Goal: Task Accomplishment & Management: Manage account settings

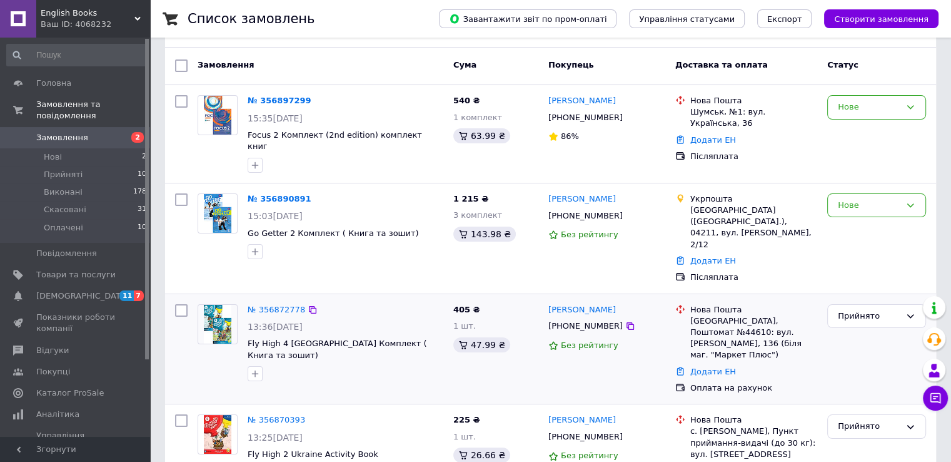
scroll to position [63, 0]
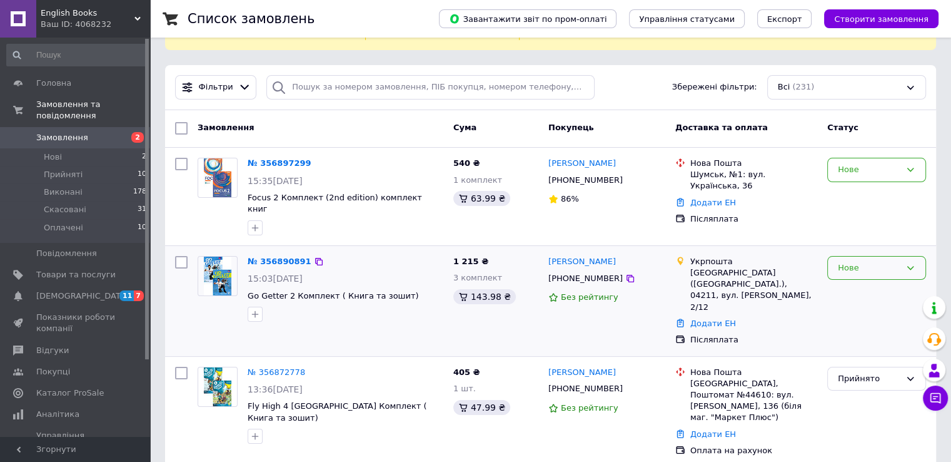
click at [846, 256] on div "Нове" at bounding box center [877, 268] width 99 height 24
click at [848, 305] on li "Виконано" at bounding box center [877, 316] width 98 height 23
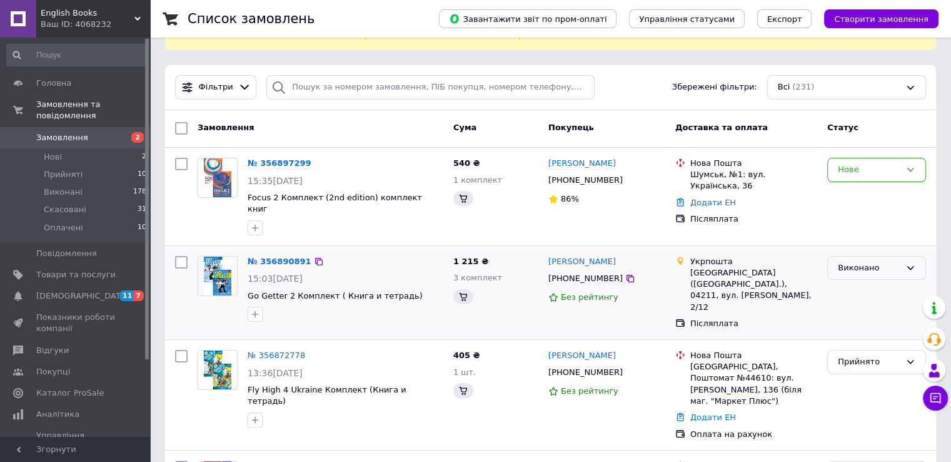
click at [853, 261] on div "Виконано" at bounding box center [869, 267] width 63 height 13
click at [848, 282] on li "Прийнято" at bounding box center [877, 293] width 98 height 23
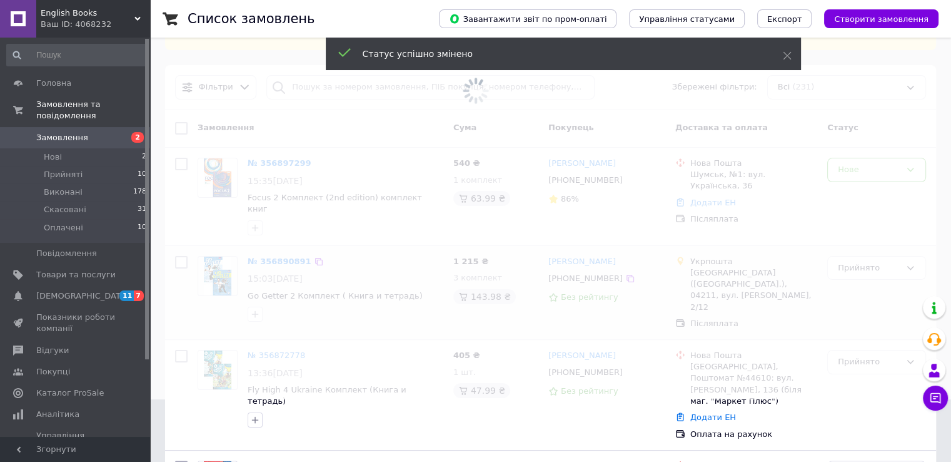
click at [849, 158] on span at bounding box center [475, 168] width 951 height 462
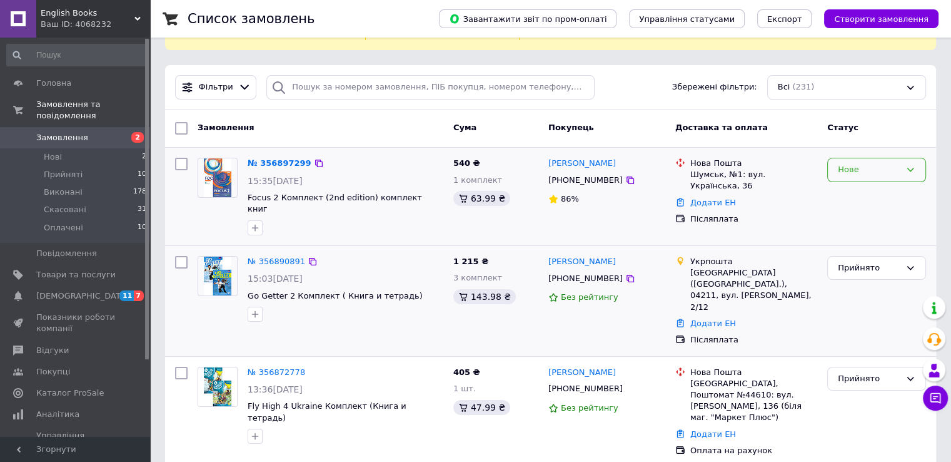
click at [857, 163] on div "Нове" at bounding box center [869, 169] width 63 height 13
click at [853, 185] on li "Прийнято" at bounding box center [877, 196] width 98 height 23
click at [63, 132] on span "Замовлення" at bounding box center [62, 137] width 52 height 11
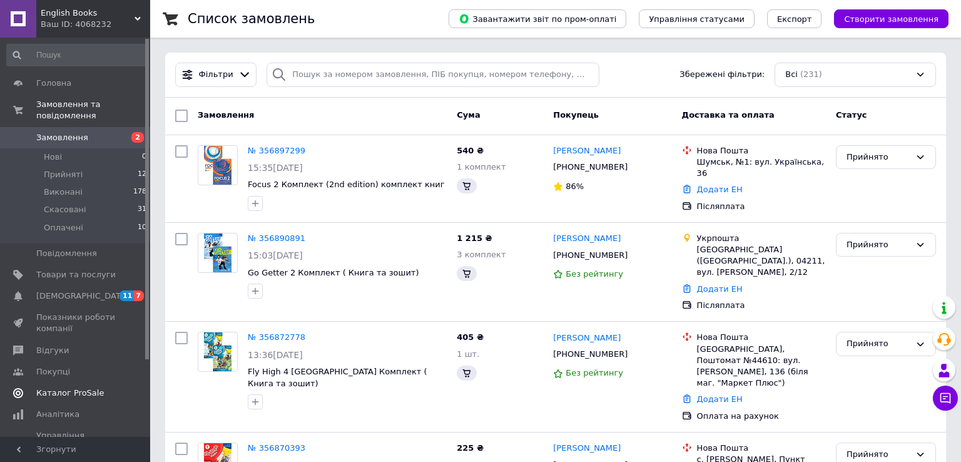
click at [58, 387] on span "Каталог ProSale" at bounding box center [70, 392] width 68 height 11
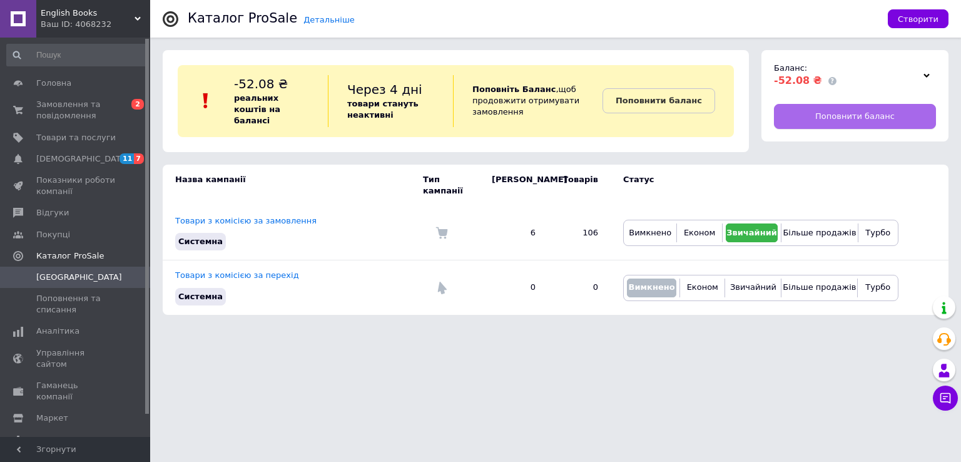
click at [861, 116] on span "Поповнити баланс" at bounding box center [854, 116] width 79 height 11
click at [65, 116] on span "Замовлення та повідомлення" at bounding box center [75, 110] width 79 height 23
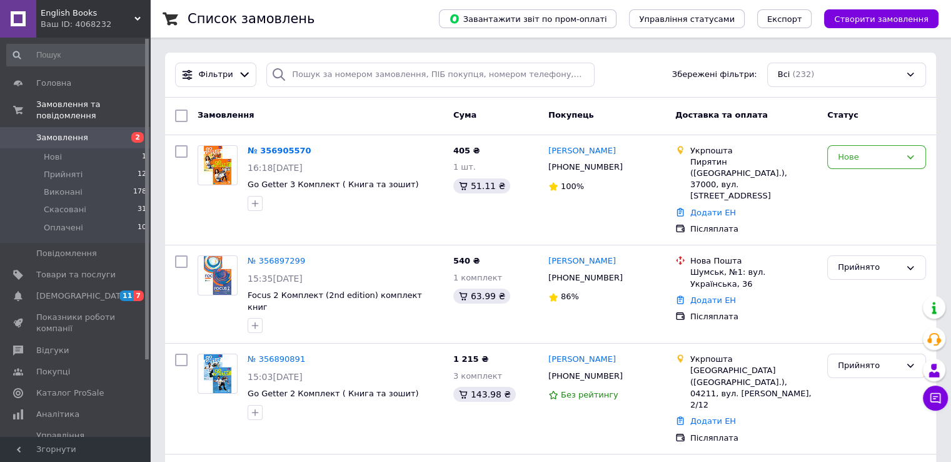
click at [63, 132] on span "Замовлення" at bounding box center [62, 137] width 52 height 11
click at [848, 159] on div "Нове" at bounding box center [869, 157] width 63 height 13
click at [856, 183] on li "Прийнято" at bounding box center [877, 182] width 98 height 23
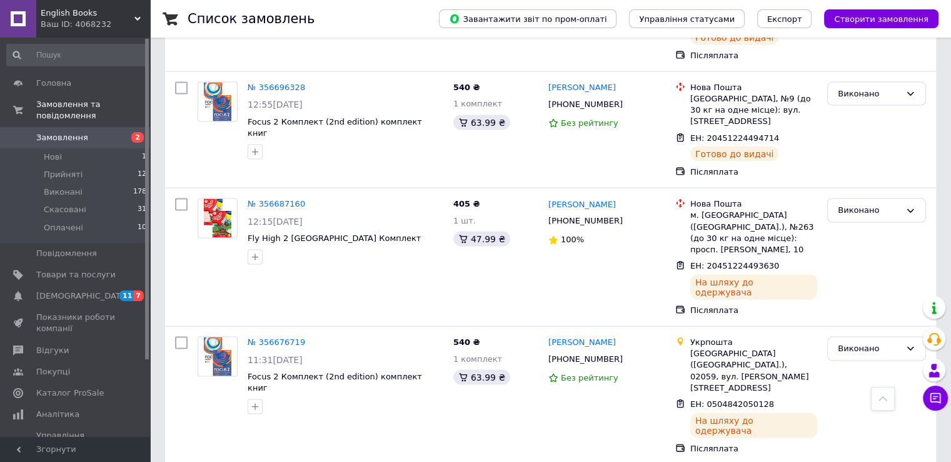
scroll to position [2877, 0]
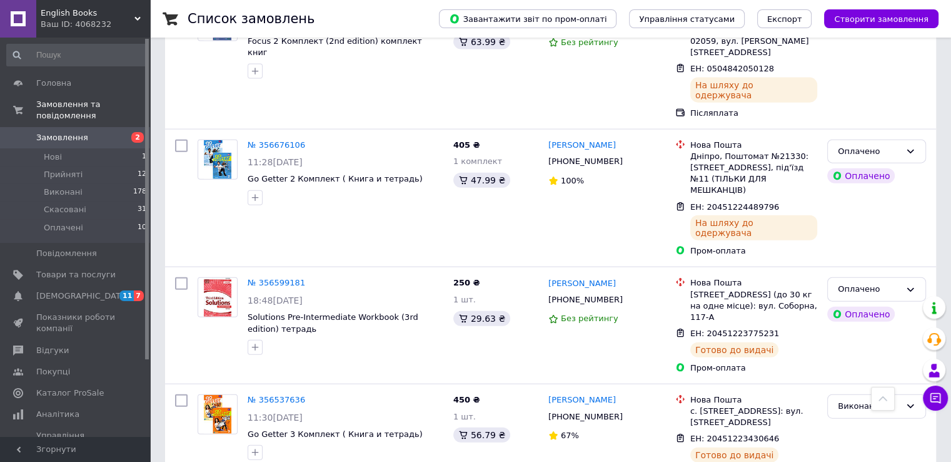
click at [54, 132] on span "Замовлення" at bounding box center [62, 137] width 52 height 11
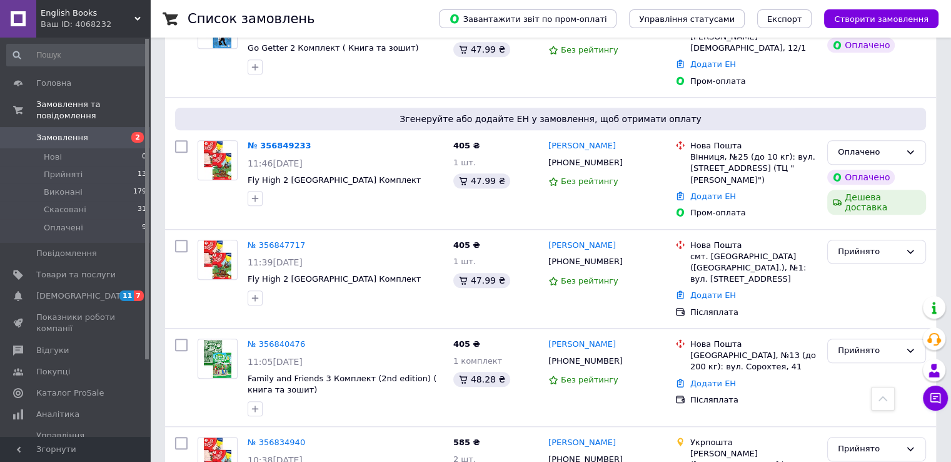
scroll to position [563, 0]
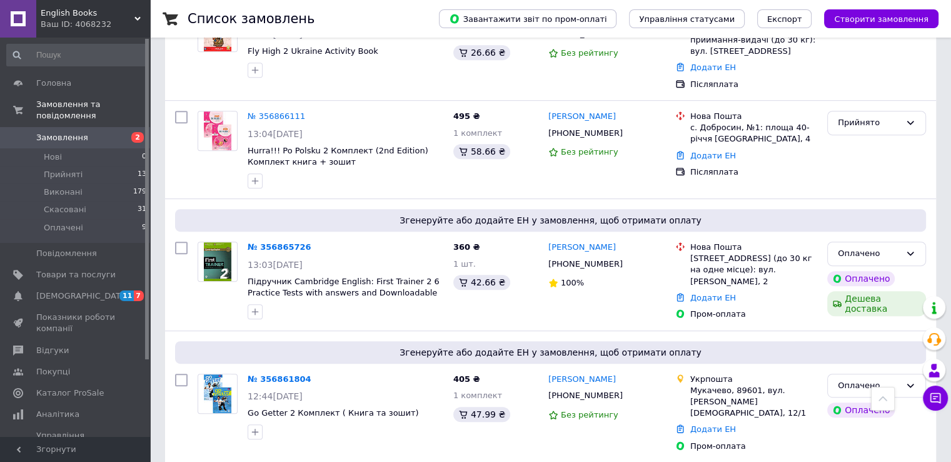
click at [88, 132] on span "Замовлення" at bounding box center [75, 137] width 79 height 11
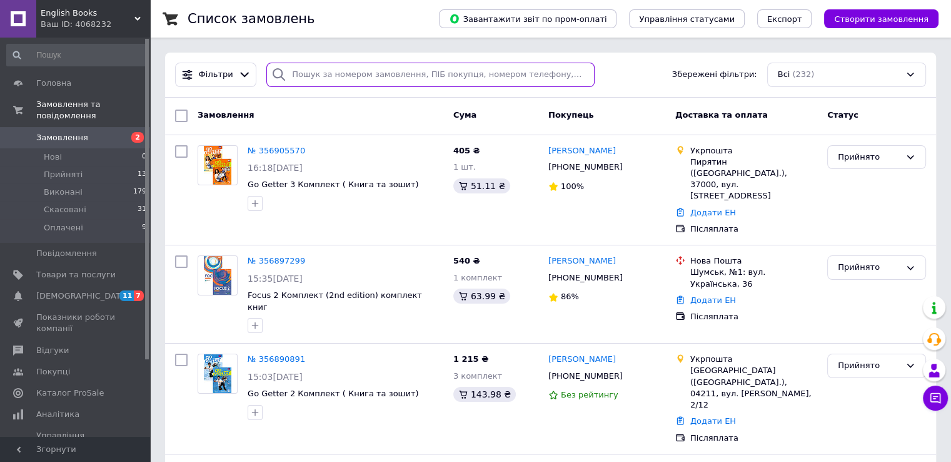
click at [320, 68] on input "search" at bounding box center [430, 75] width 328 height 24
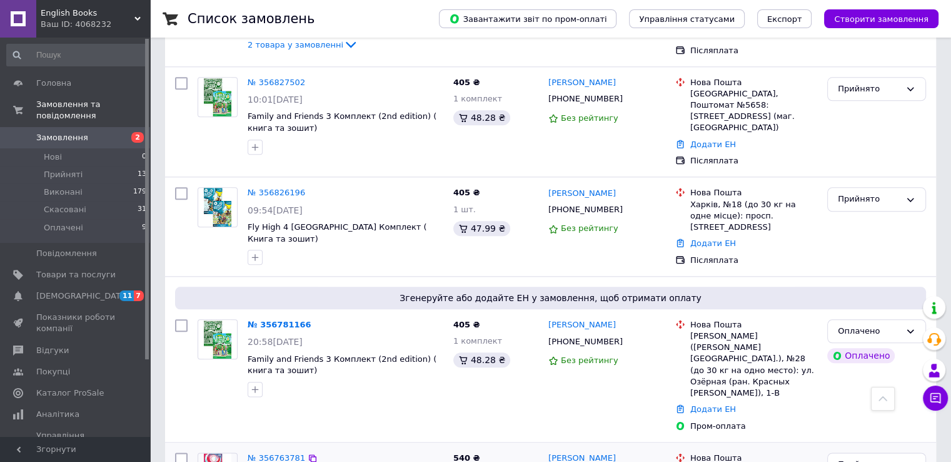
scroll to position [1376, 0]
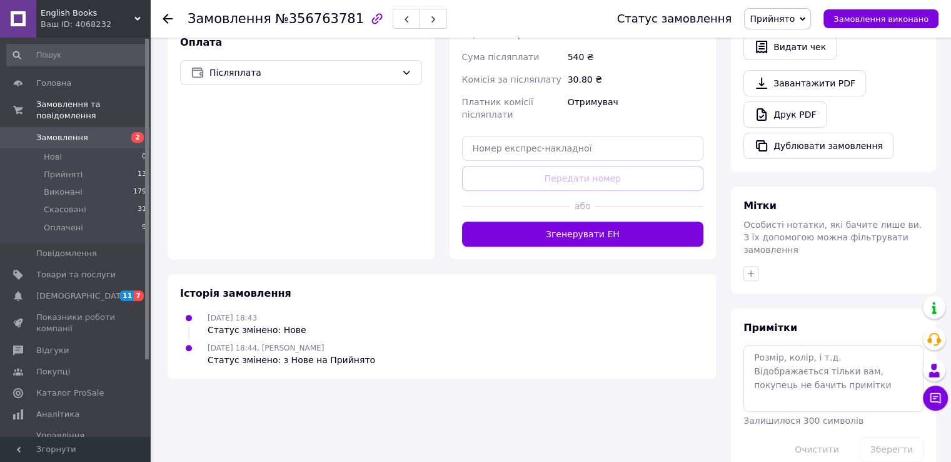
scroll to position [434, 0]
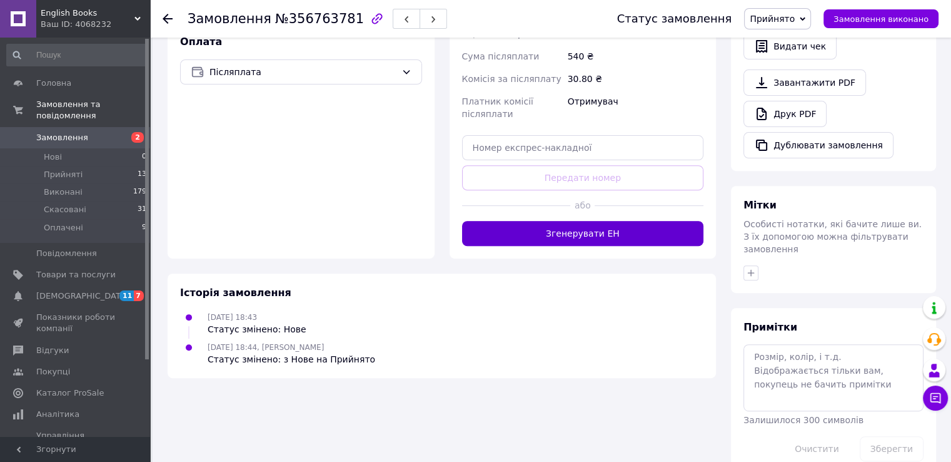
click at [562, 236] on button "Згенерувати ЕН" at bounding box center [583, 233] width 242 height 25
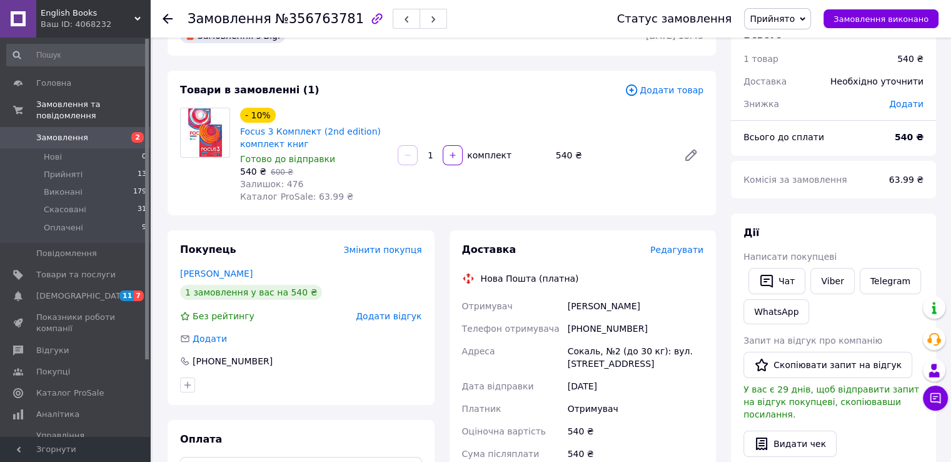
scroll to position [0, 0]
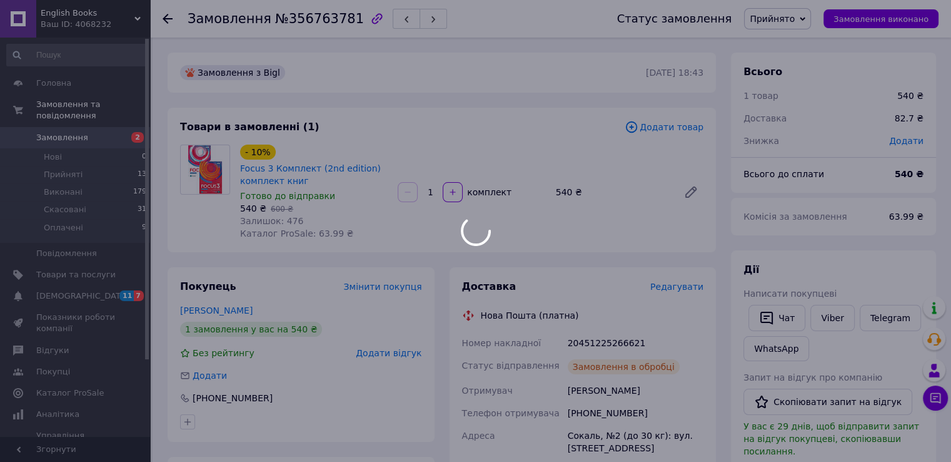
click at [58, 124] on div at bounding box center [475, 231] width 951 height 462
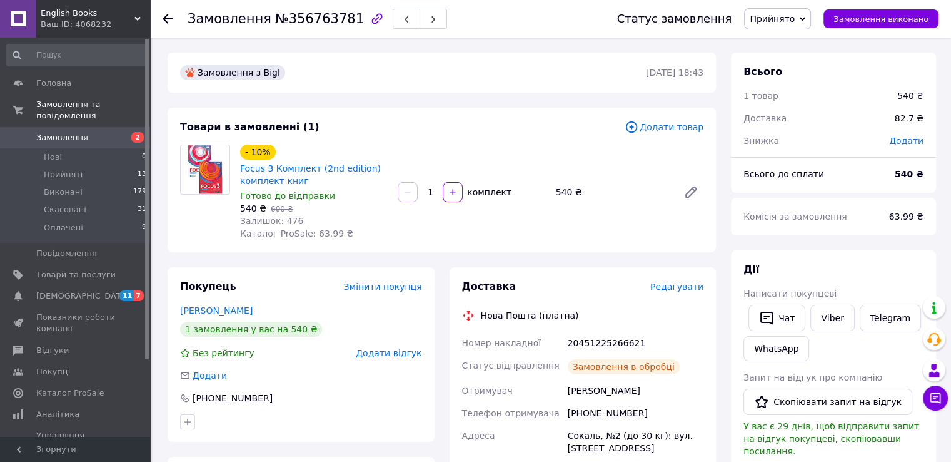
click at [58, 132] on span "Замовлення" at bounding box center [62, 137] width 52 height 11
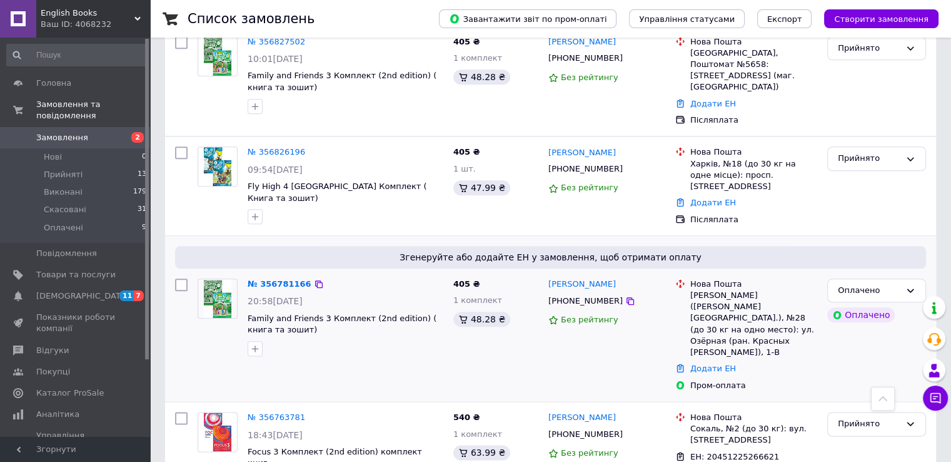
scroll to position [1439, 0]
click at [264, 279] on link "№ 356781166" at bounding box center [280, 283] width 64 height 9
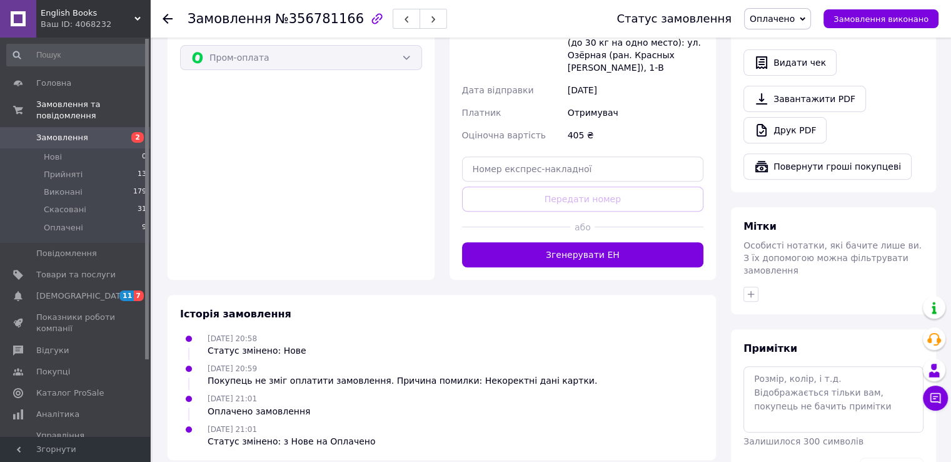
scroll to position [488, 0]
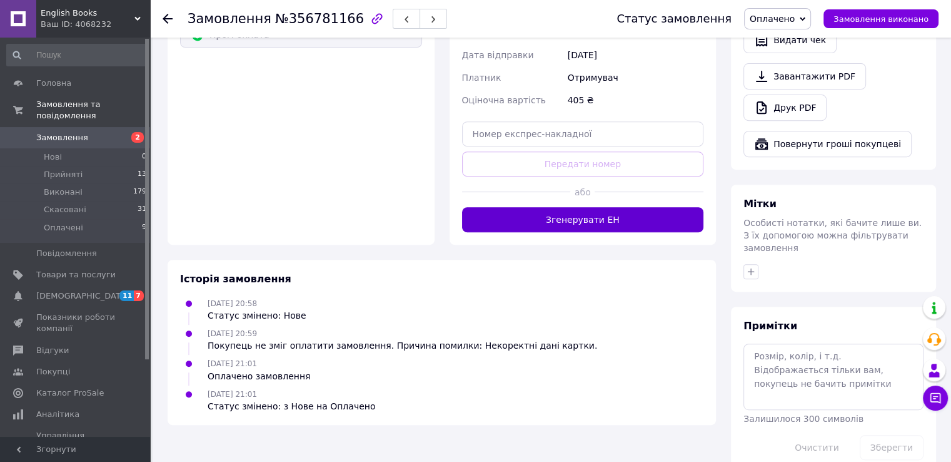
click at [541, 212] on button "Згенерувати ЕН" at bounding box center [583, 219] width 242 height 25
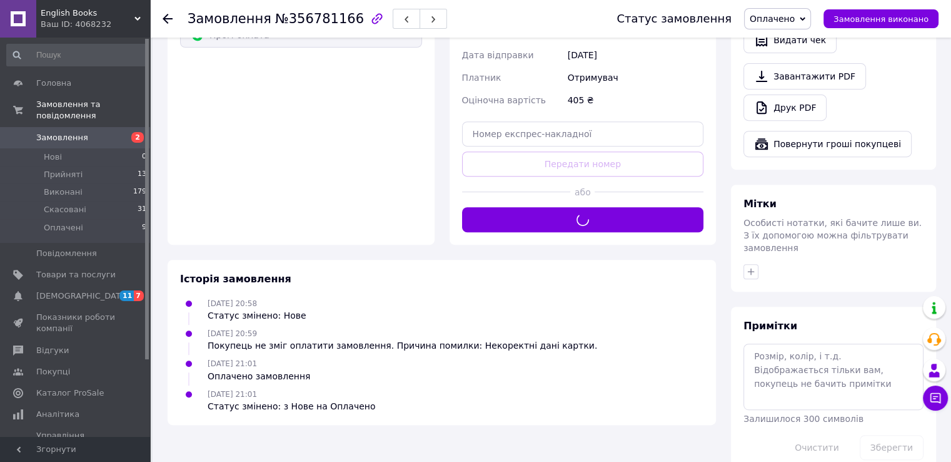
click at [63, 132] on span "Замовлення" at bounding box center [62, 137] width 52 height 11
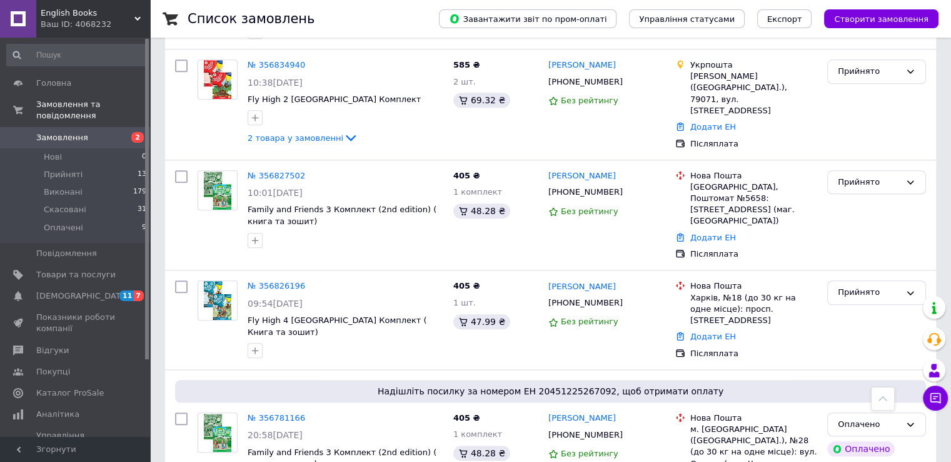
scroll to position [1251, 0]
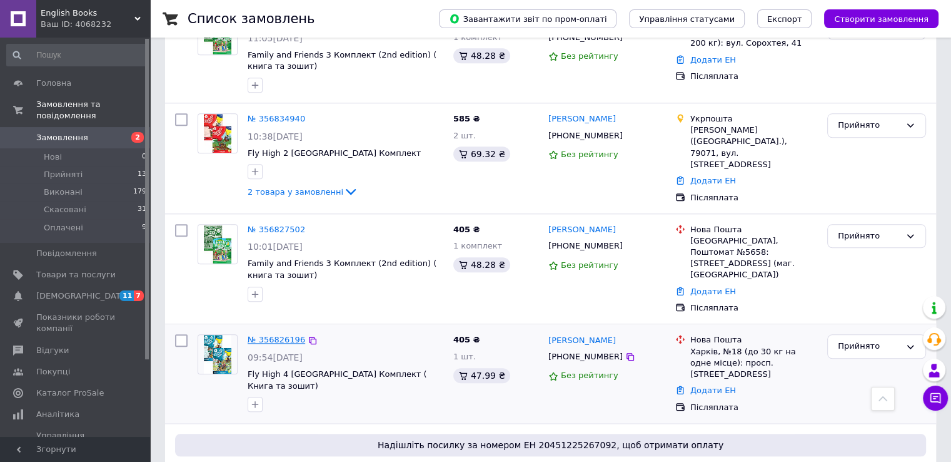
click at [255, 335] on link "№ 356826196" at bounding box center [277, 339] width 58 height 9
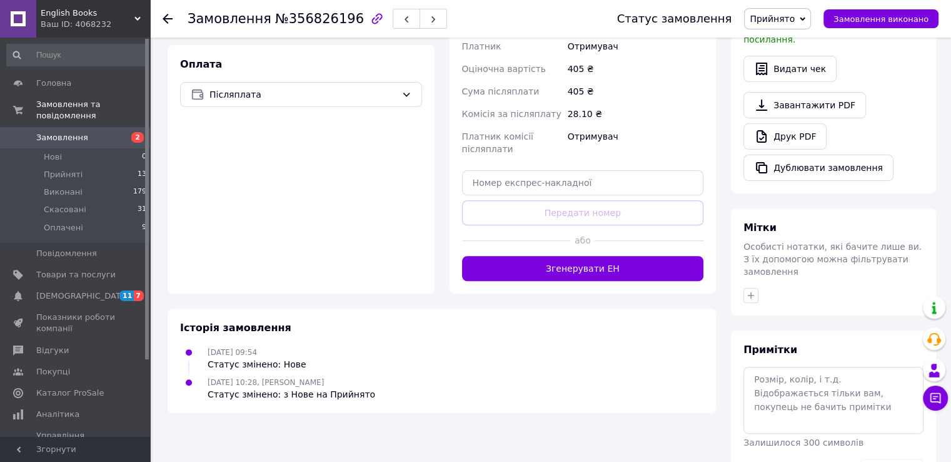
scroll to position [434, 0]
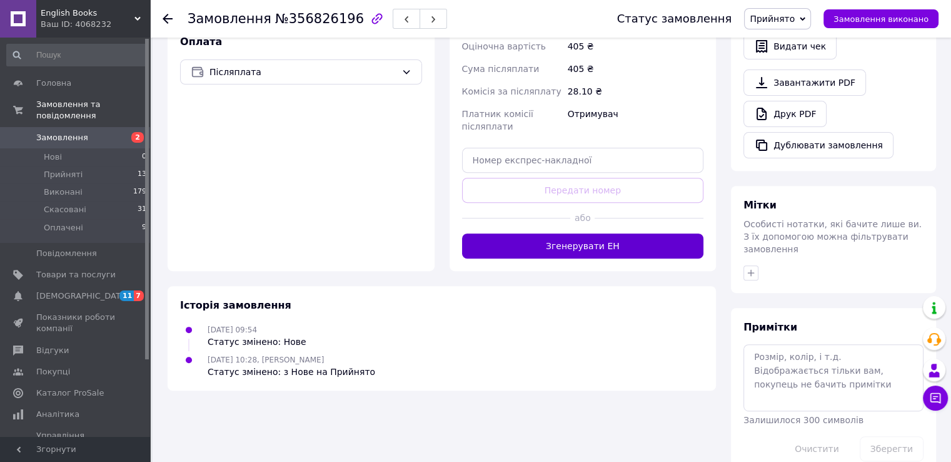
click at [558, 233] on button "Згенерувати ЕН" at bounding box center [583, 245] width 242 height 25
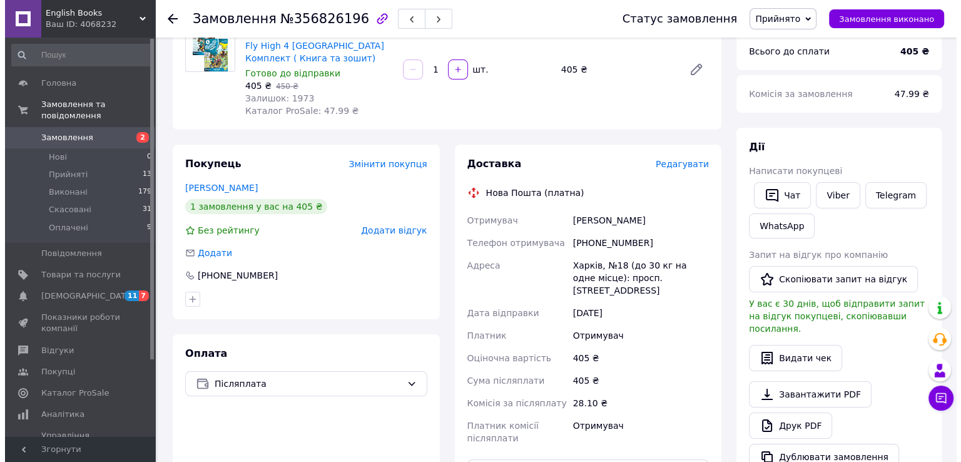
scroll to position [0, 0]
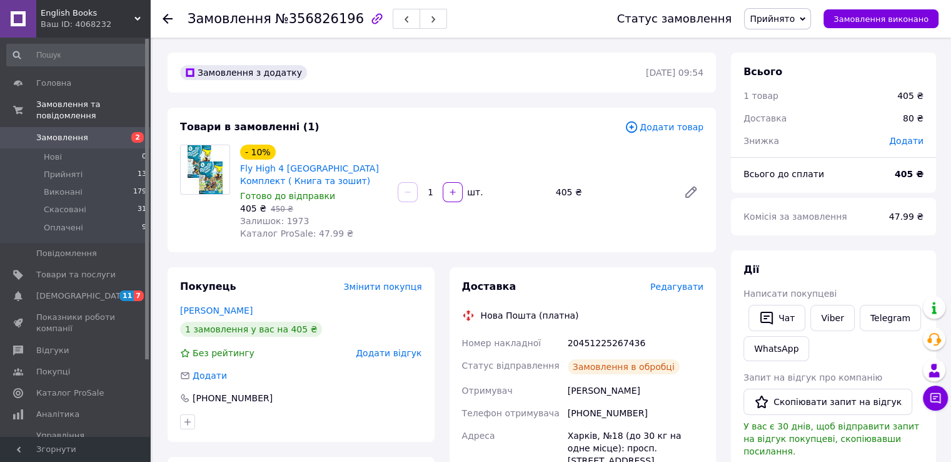
click at [64, 132] on span "Замовлення" at bounding box center [62, 137] width 52 height 11
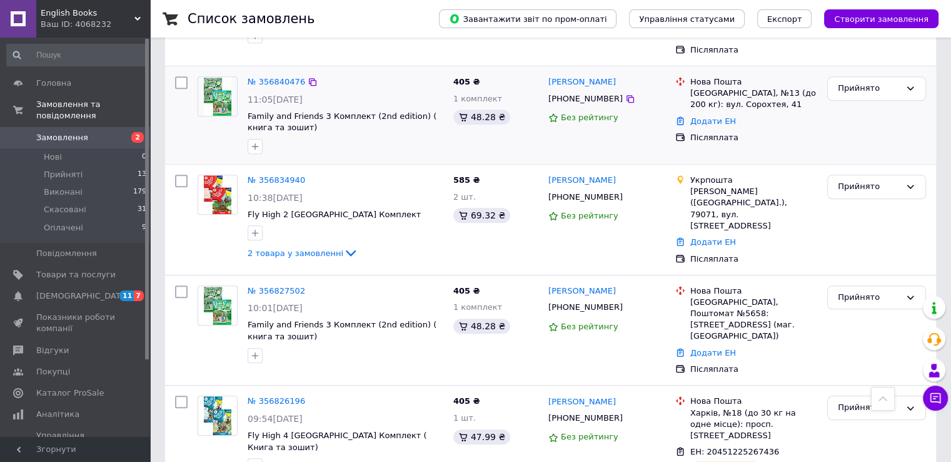
scroll to position [1188, 0]
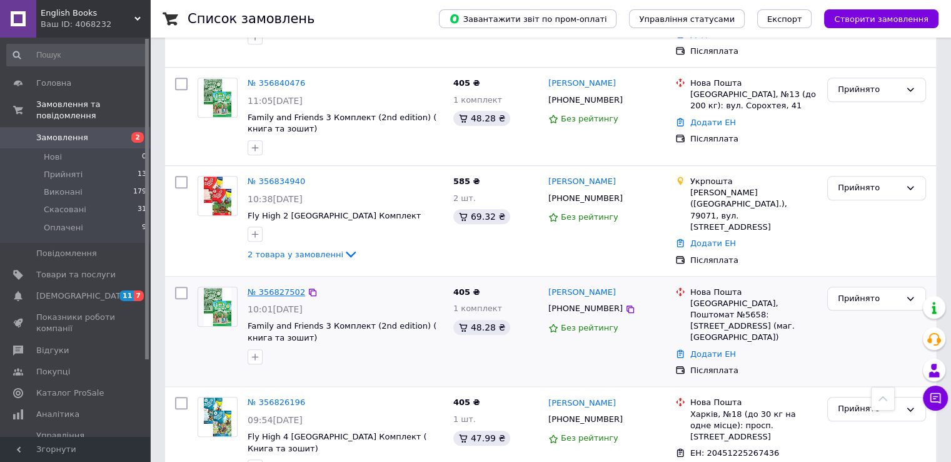
click at [262, 287] on link "№ 356827502" at bounding box center [277, 291] width 58 height 9
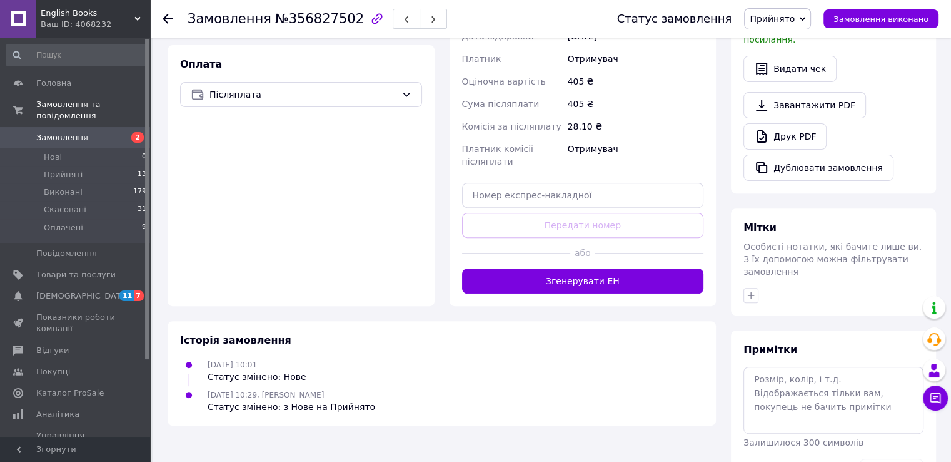
scroll to position [434, 0]
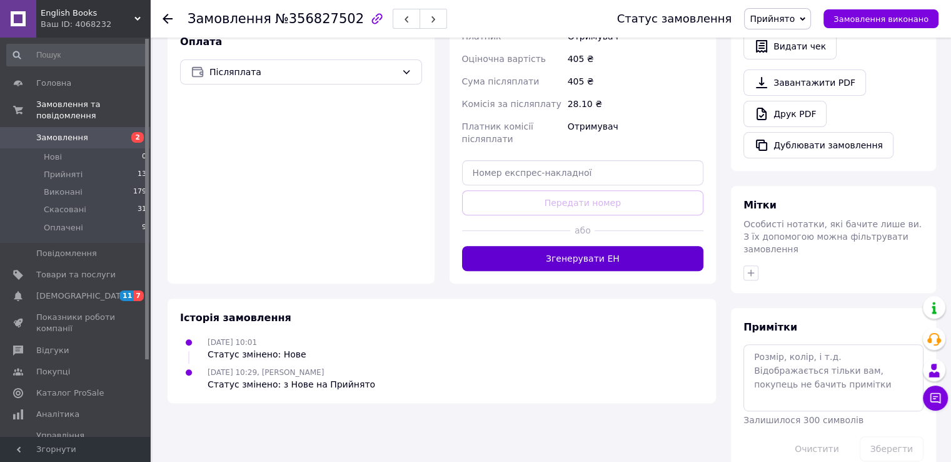
click at [545, 246] on button "Згенерувати ЕН" at bounding box center [583, 258] width 242 height 25
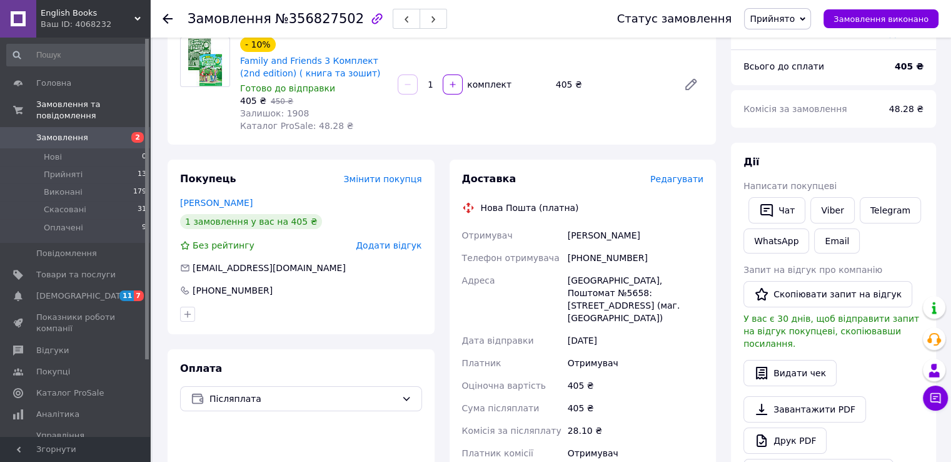
scroll to position [0, 0]
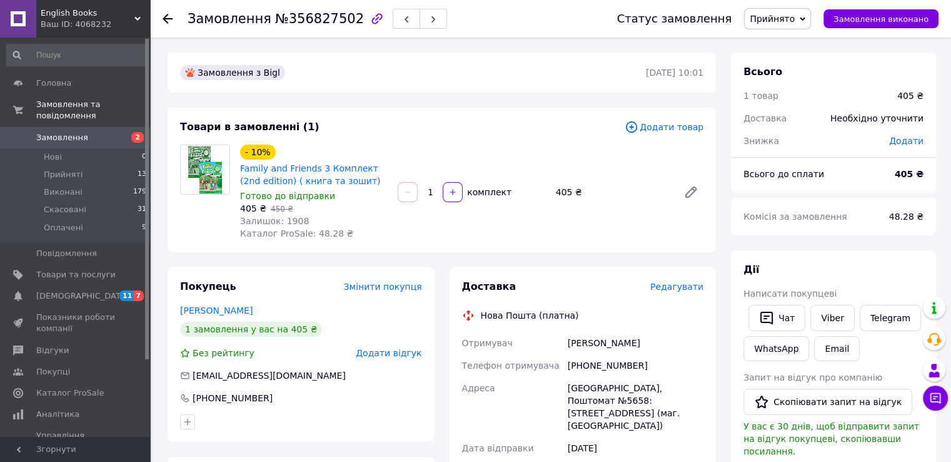
click at [61, 132] on span "Замовлення" at bounding box center [62, 137] width 52 height 11
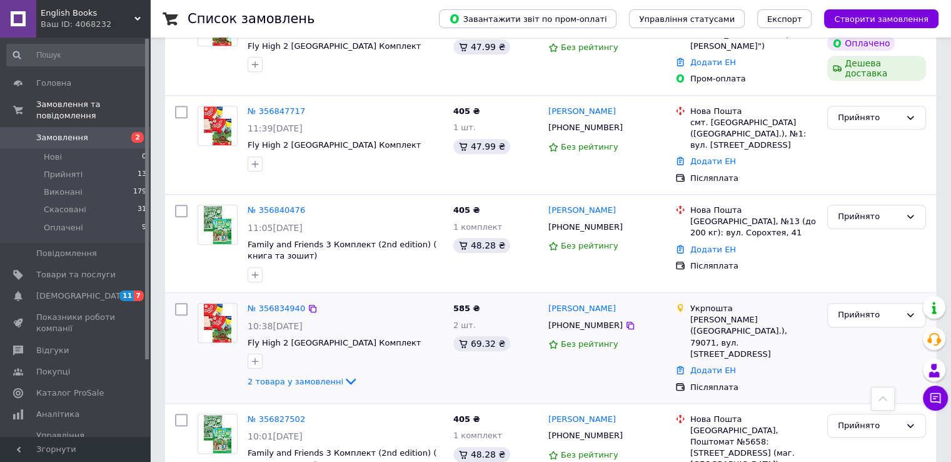
scroll to position [1126, 0]
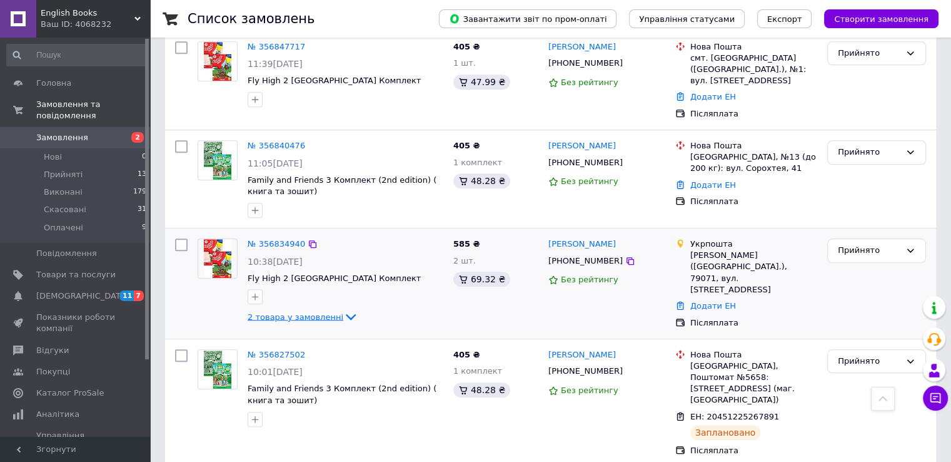
click at [300, 311] on span "2 товара у замовленні" at bounding box center [296, 315] width 96 height 9
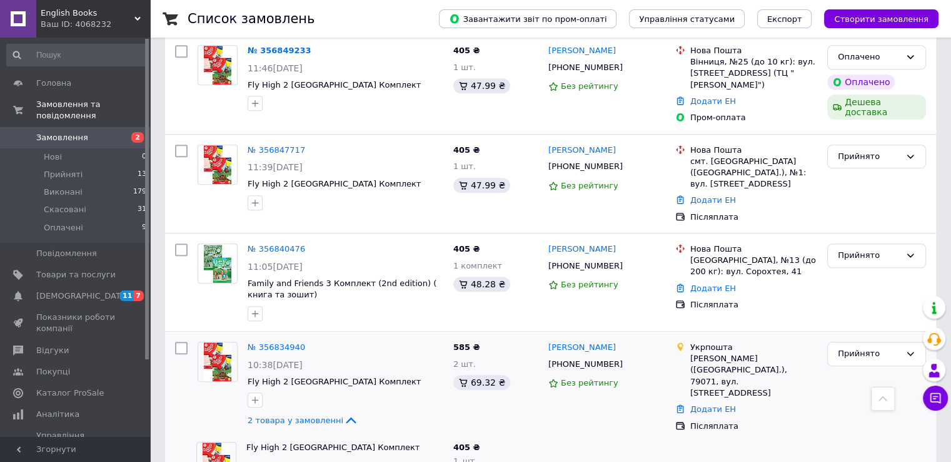
scroll to position [1001, 0]
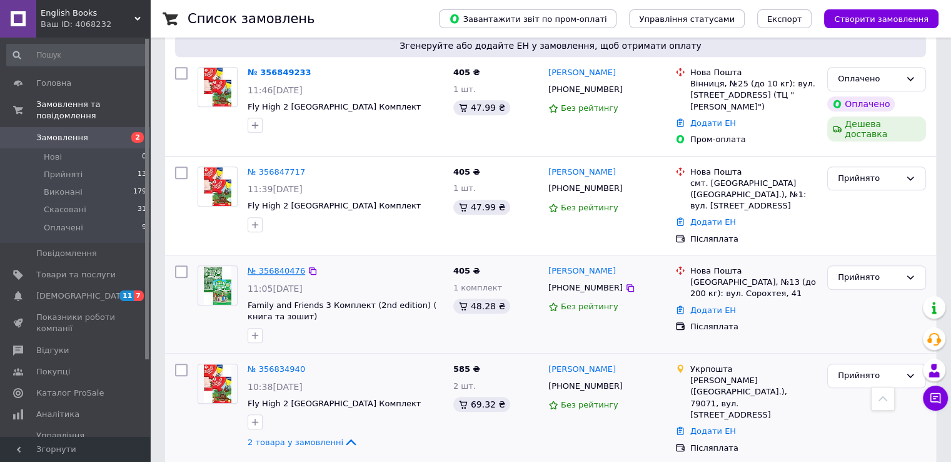
click at [252, 266] on link "№ 356840476" at bounding box center [277, 270] width 58 height 9
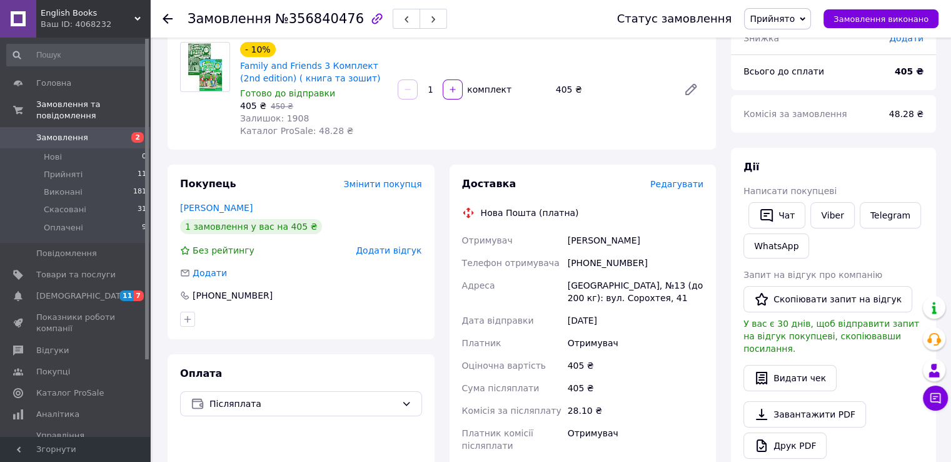
scroll to position [434, 0]
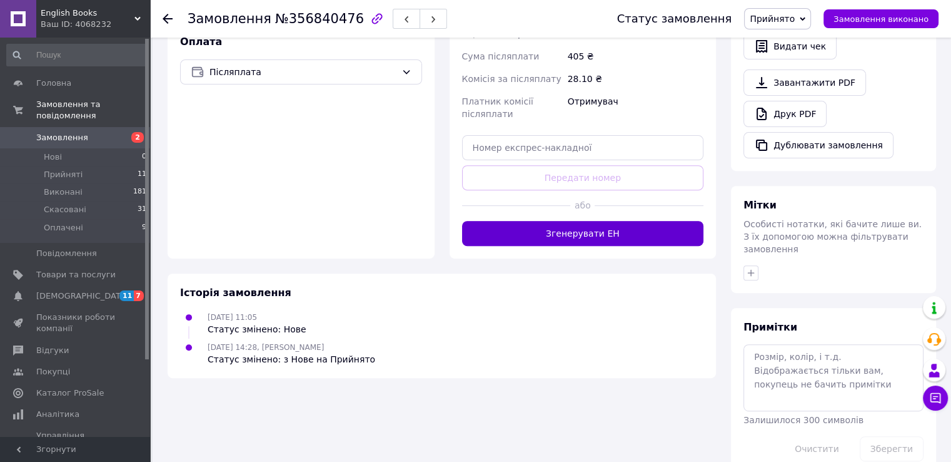
click at [522, 240] on button "Згенерувати ЕН" at bounding box center [583, 233] width 242 height 25
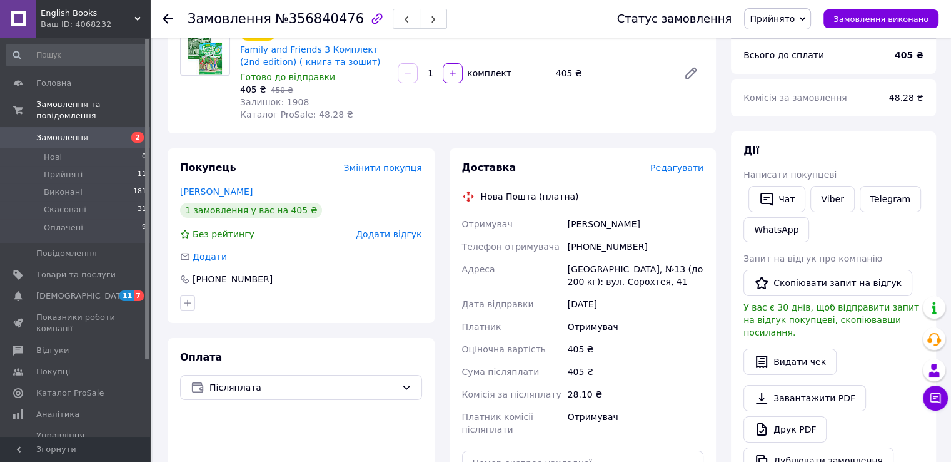
scroll to position [188, 0]
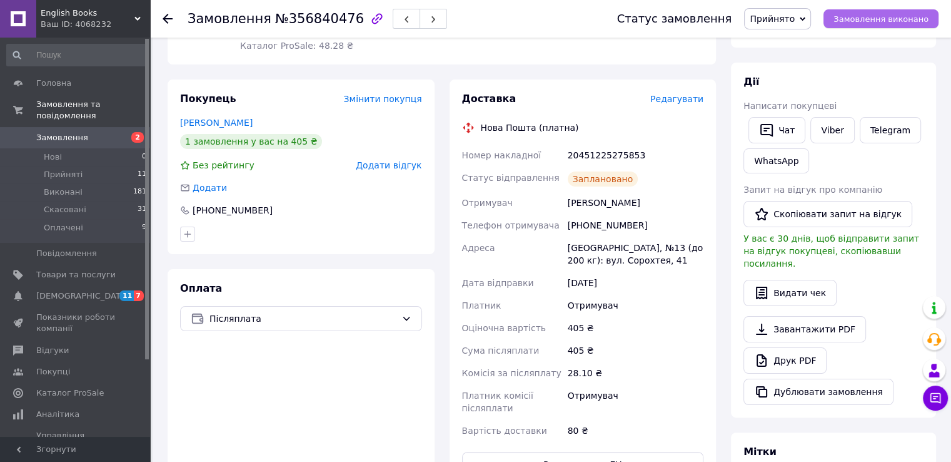
click at [901, 23] on span "Замовлення виконано" at bounding box center [881, 18] width 95 height 9
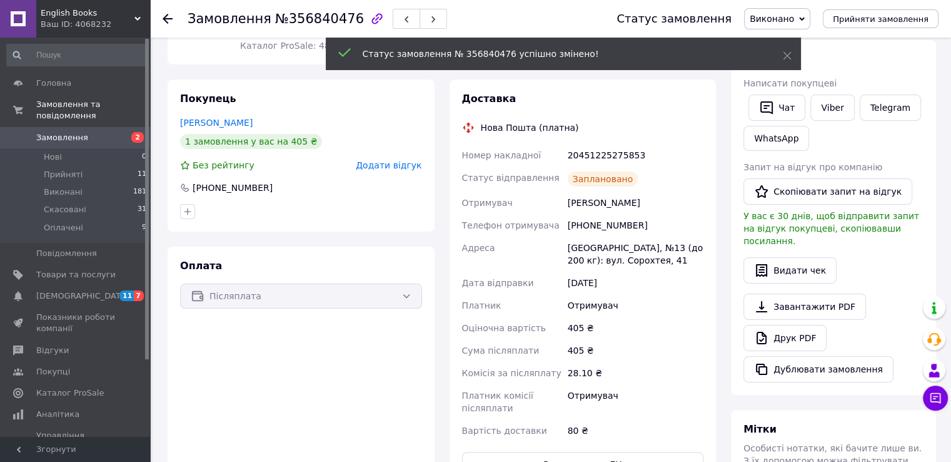
click at [53, 132] on span "Замовлення" at bounding box center [62, 137] width 52 height 11
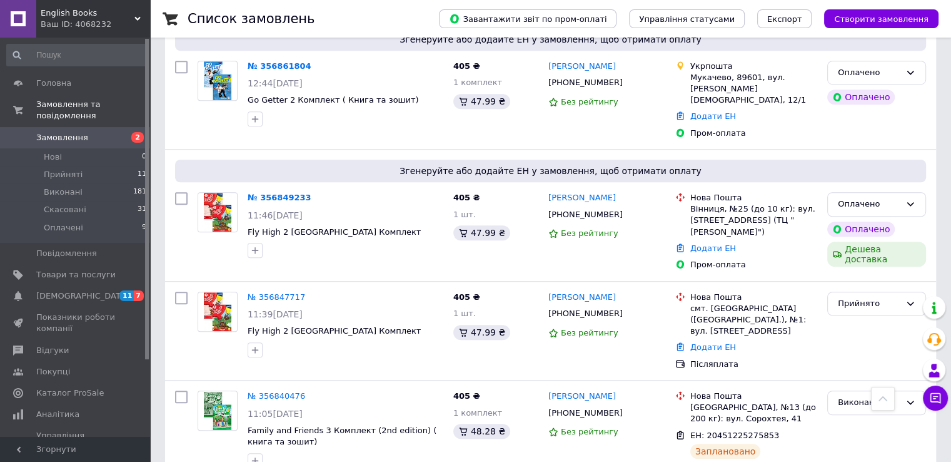
scroll to position [876, 0]
click at [264, 292] on link "№ 356847717" at bounding box center [277, 296] width 58 height 9
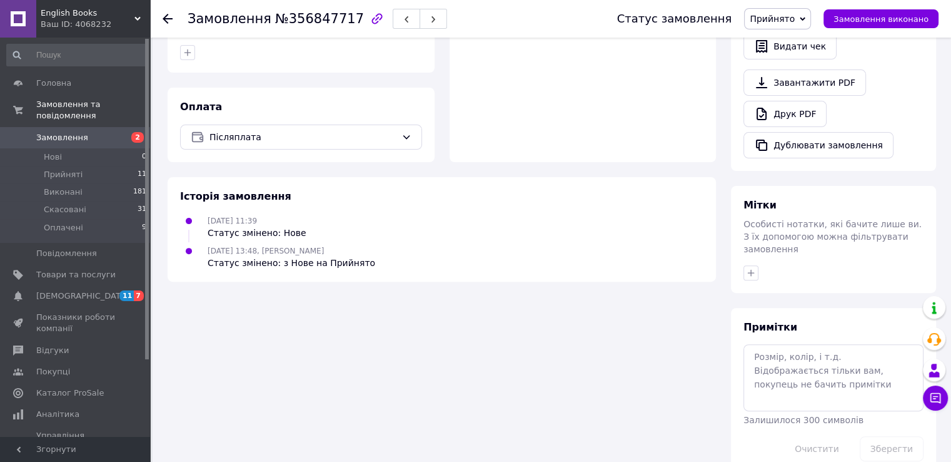
scroll to position [434, 0]
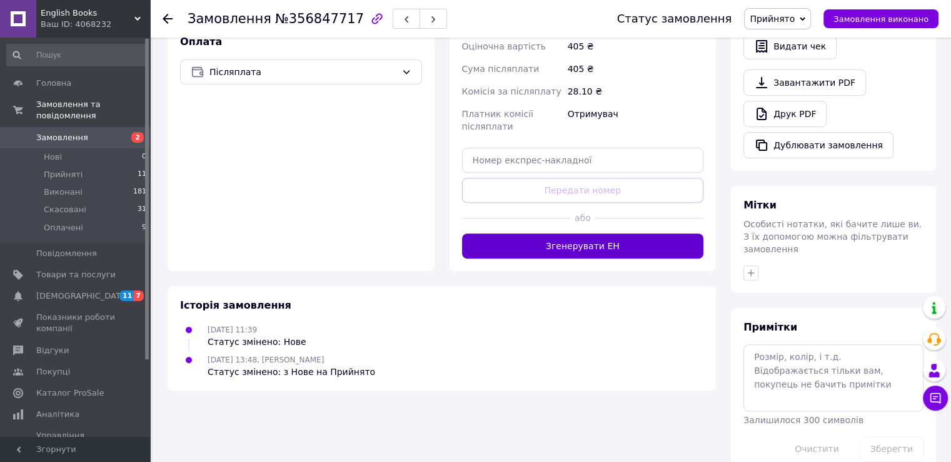
click at [563, 233] on button "Згенерувати ЕН" at bounding box center [583, 245] width 242 height 25
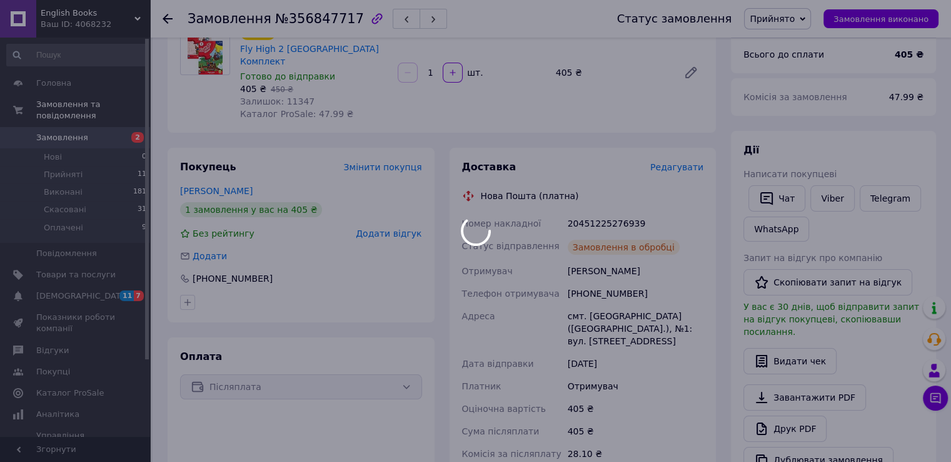
scroll to position [59, 0]
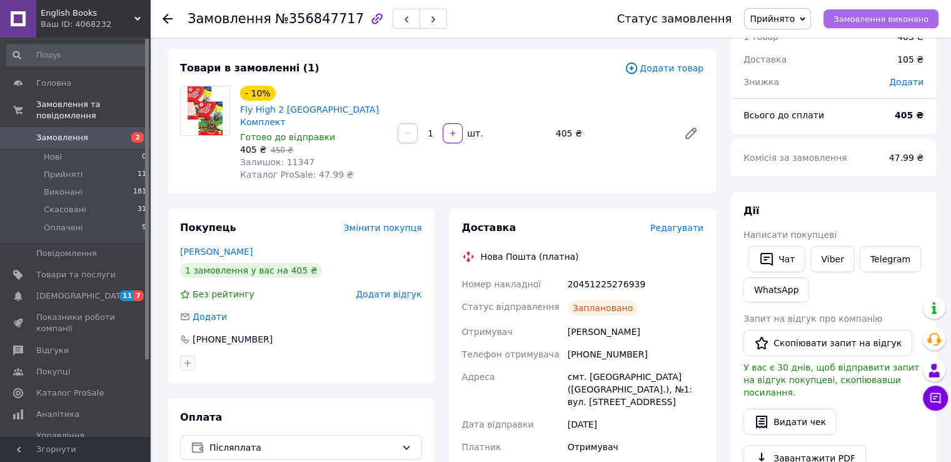
click at [872, 18] on span "Замовлення виконано" at bounding box center [881, 18] width 95 height 9
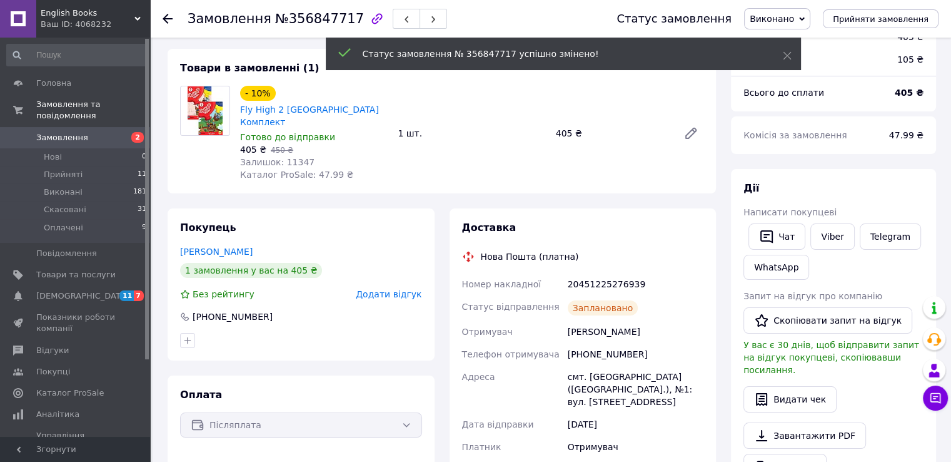
click at [165, 15] on icon at bounding box center [168, 19] width 10 height 10
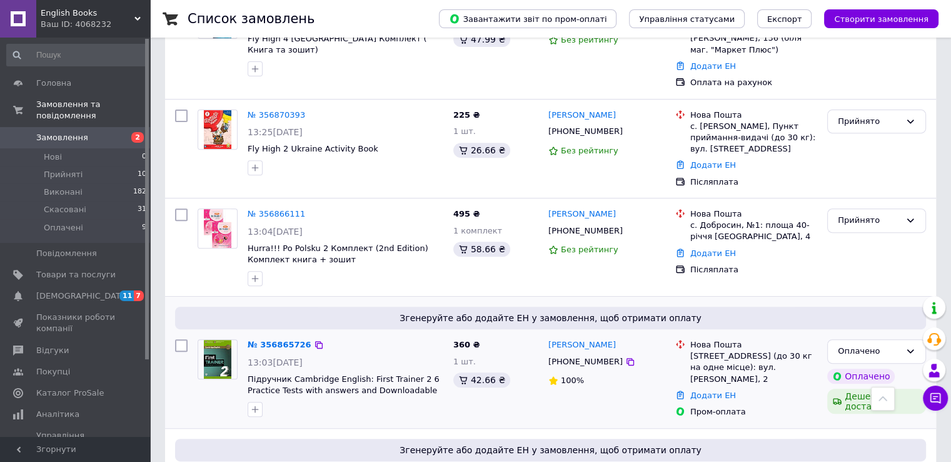
scroll to position [438, 0]
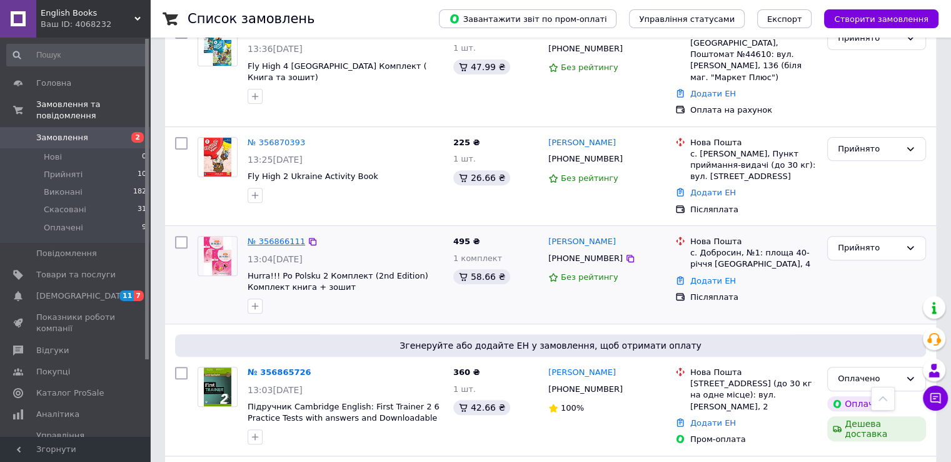
click at [273, 236] on link "№ 356866111" at bounding box center [277, 240] width 58 height 9
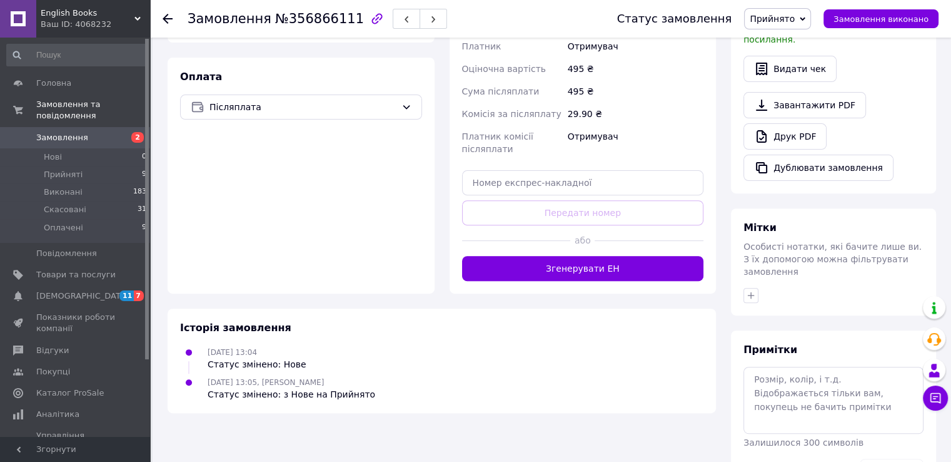
scroll to position [434, 0]
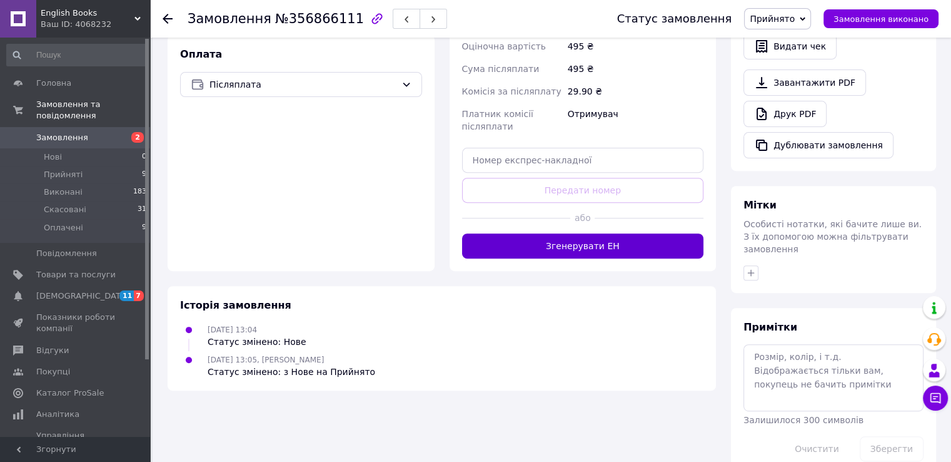
click at [619, 233] on button "Згенерувати ЕН" at bounding box center [583, 245] width 242 height 25
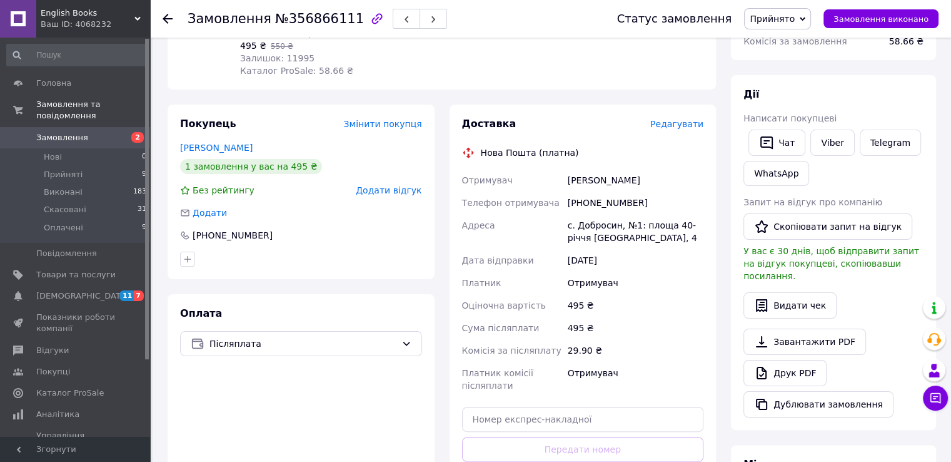
scroll to position [121, 0]
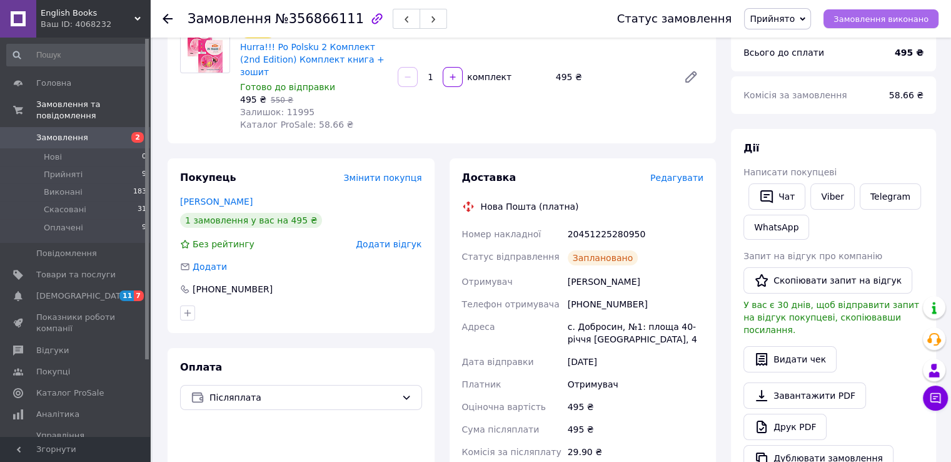
click at [919, 14] on span "Замовлення виконано" at bounding box center [881, 18] width 95 height 9
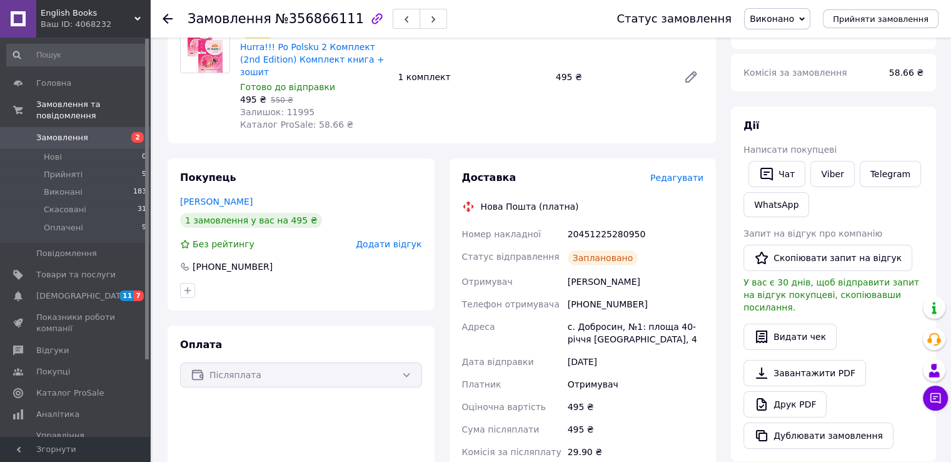
click at [58, 132] on span "Замовлення" at bounding box center [62, 137] width 52 height 11
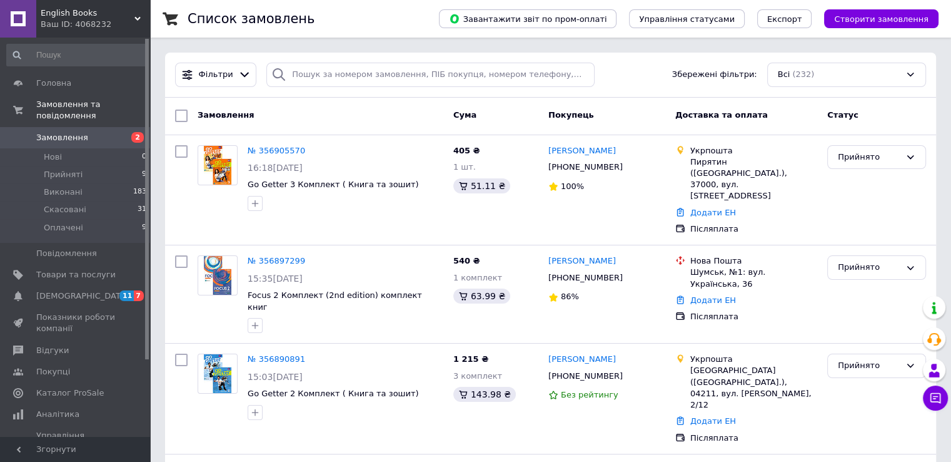
click at [92, 132] on span "Замовлення" at bounding box center [75, 137] width 79 height 11
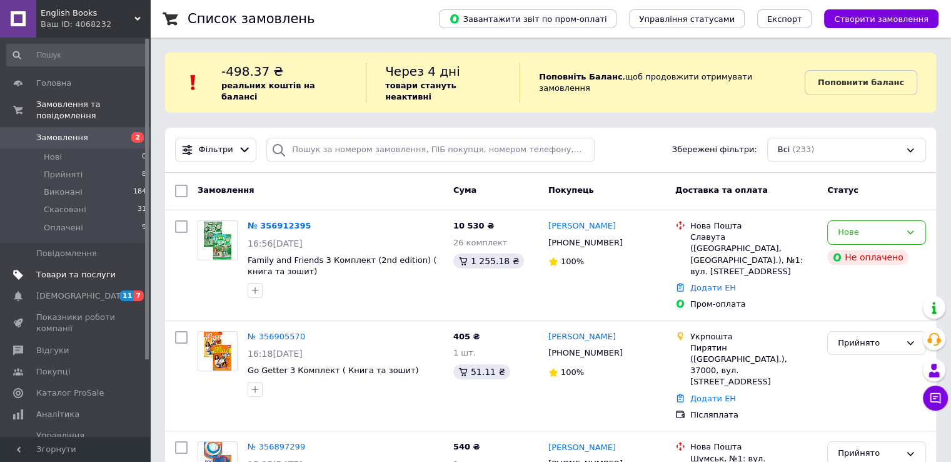
click at [55, 269] on span "Товари та послуги" at bounding box center [75, 274] width 79 height 11
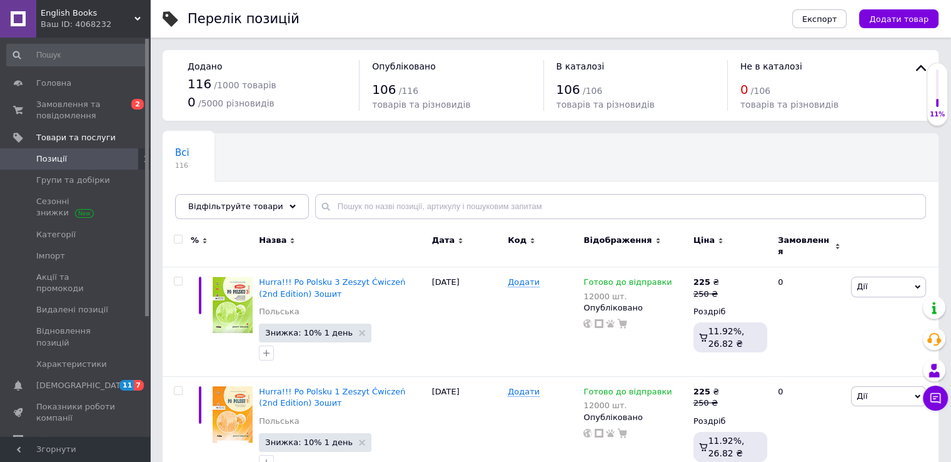
click at [181, 241] on input "checkbox" at bounding box center [178, 239] width 8 height 8
checkbox input "true"
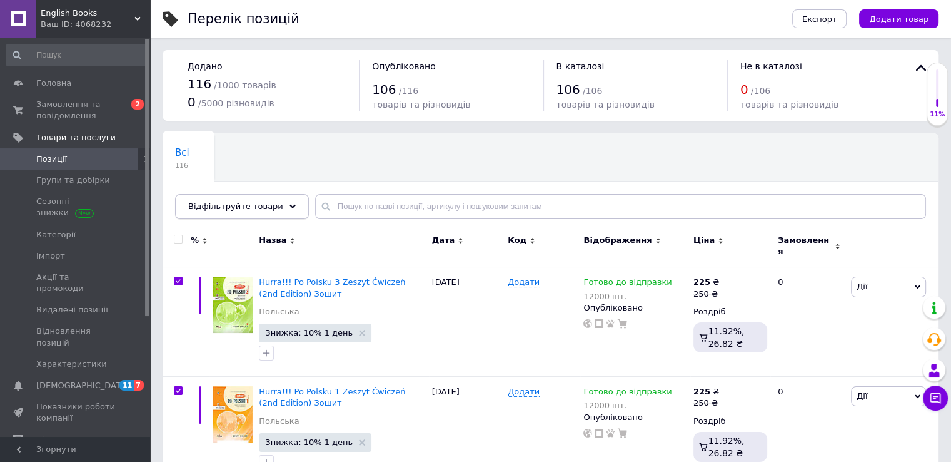
checkbox input "true"
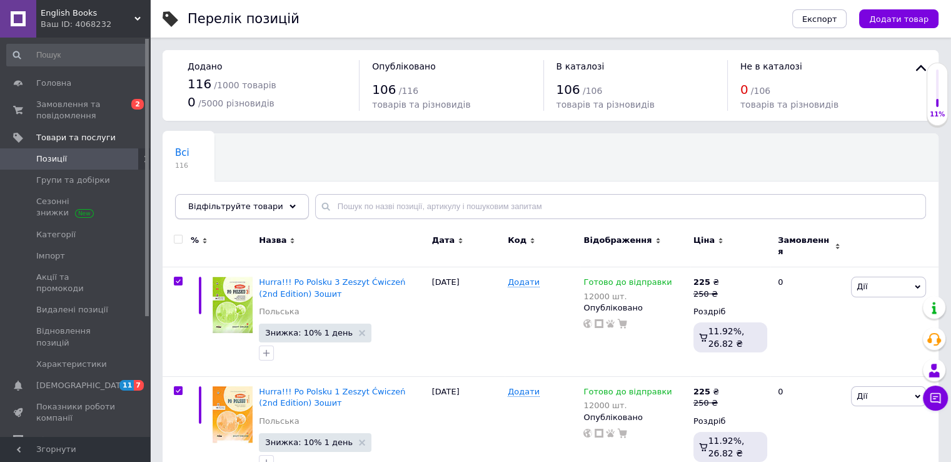
checkbox input "true"
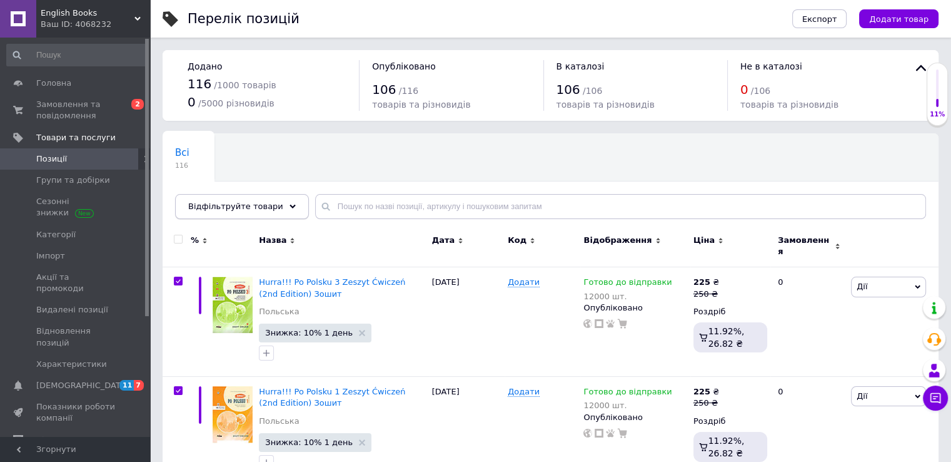
checkbox input "true"
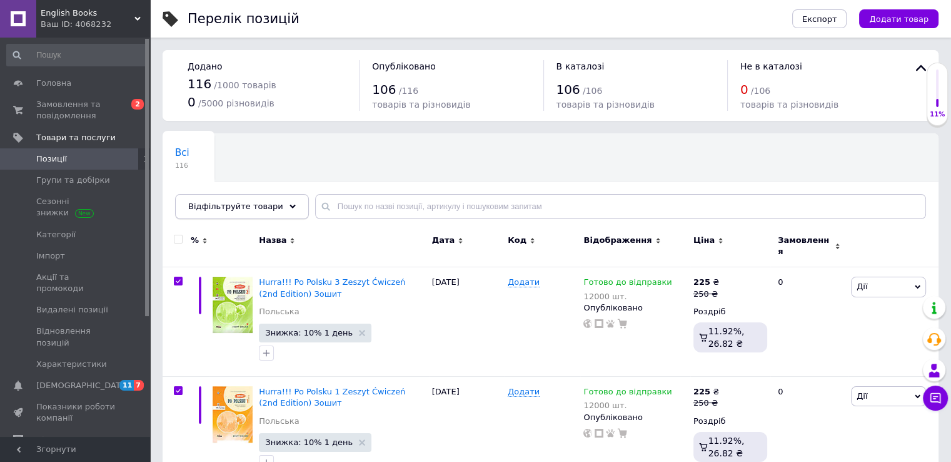
checkbox input "true"
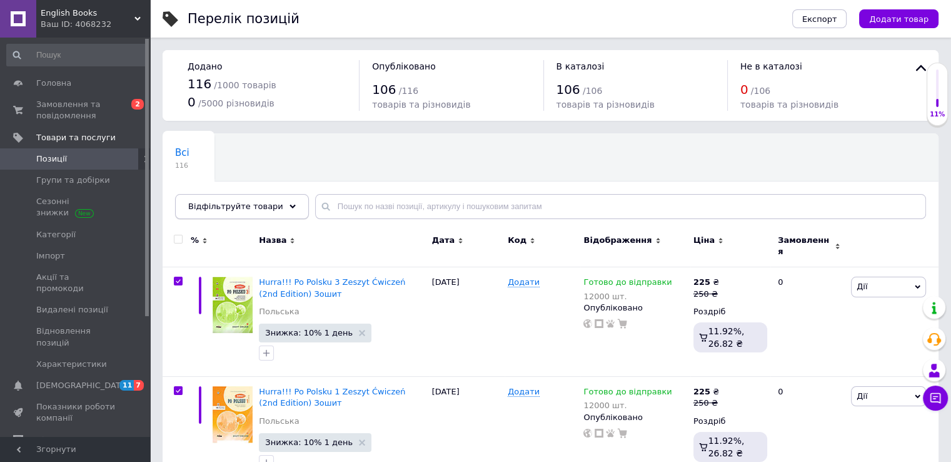
checkbox input "true"
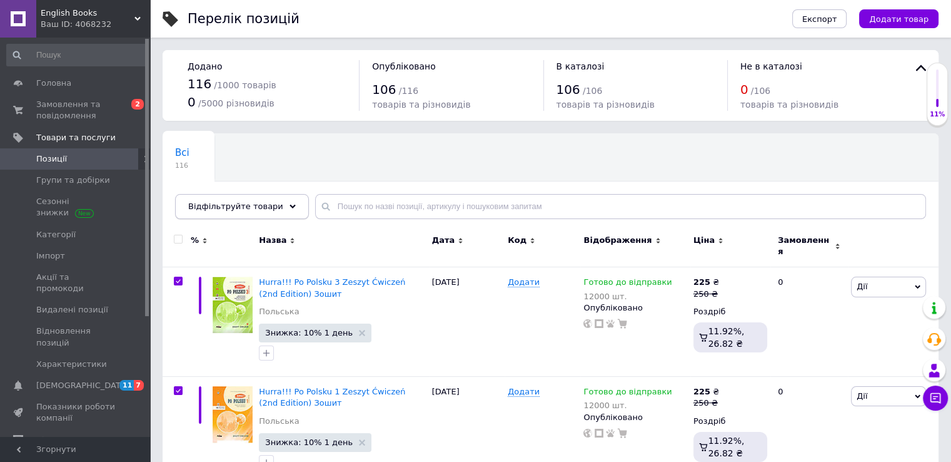
checkbox input "true"
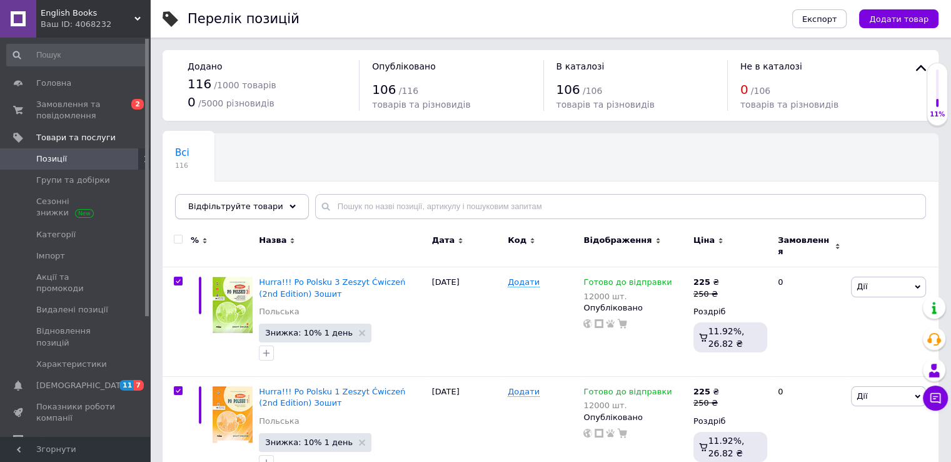
checkbox input "true"
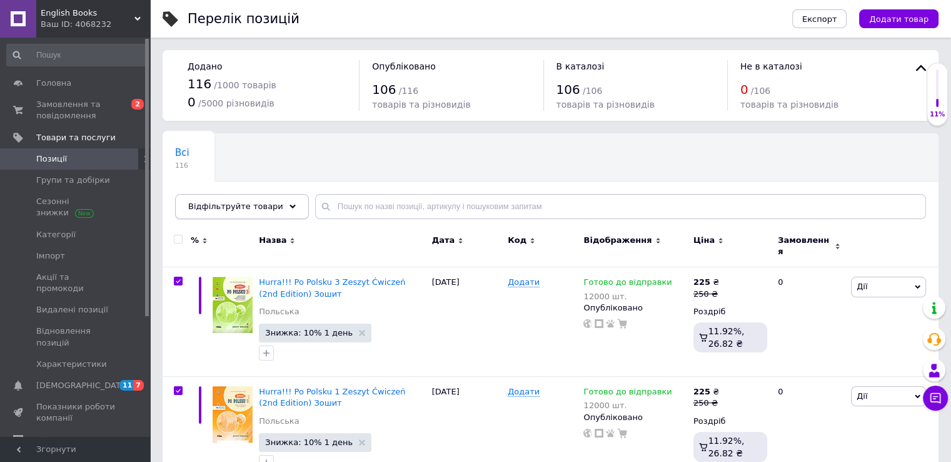
checkbox input "true"
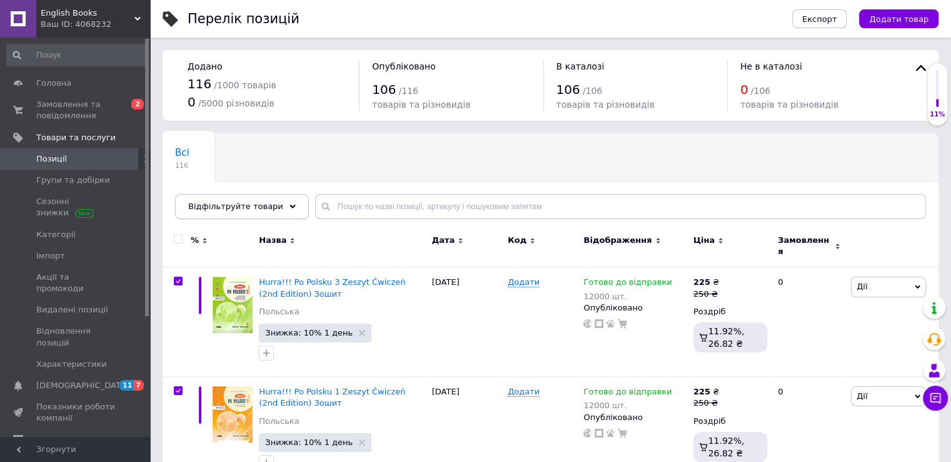
checkbox input "true"
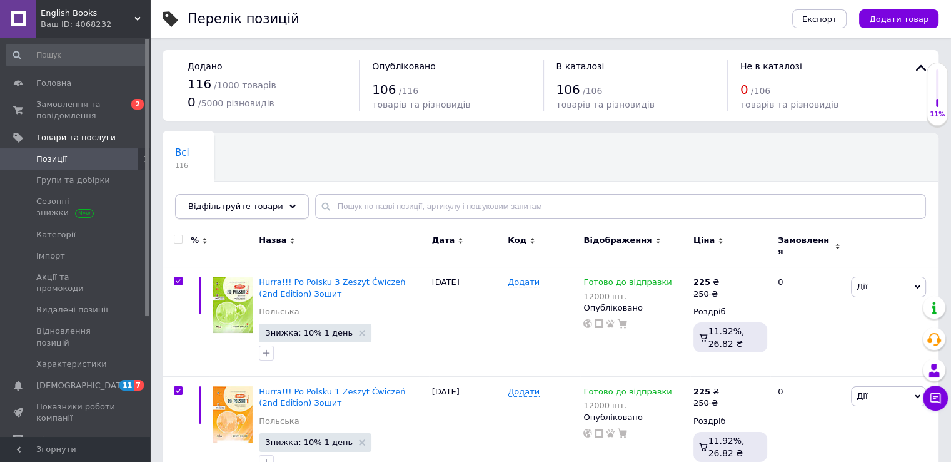
checkbox input "true"
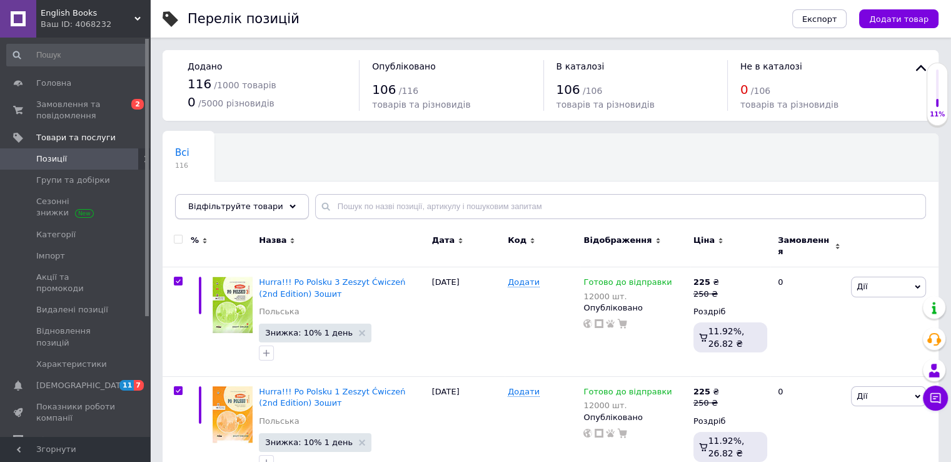
checkbox input "true"
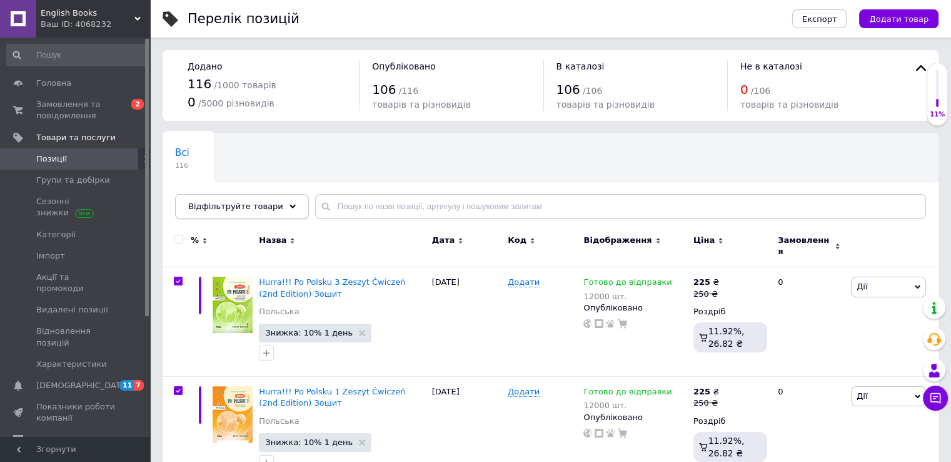
checkbox input "true"
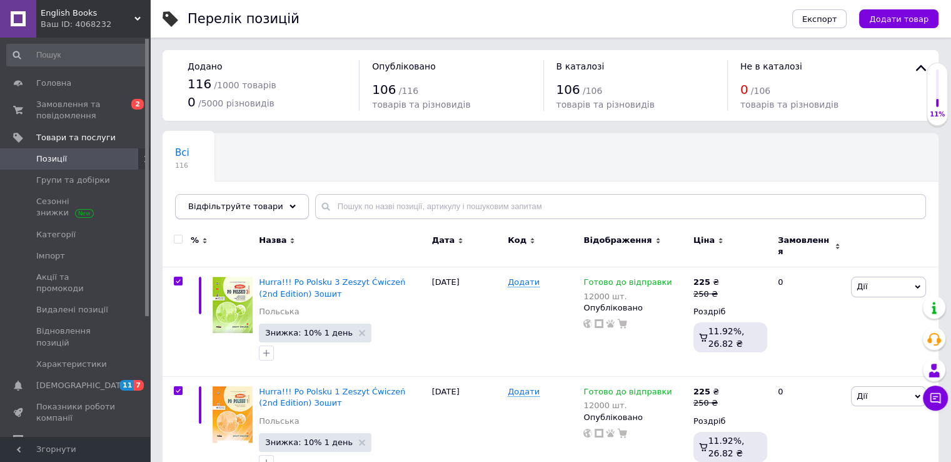
checkbox input "true"
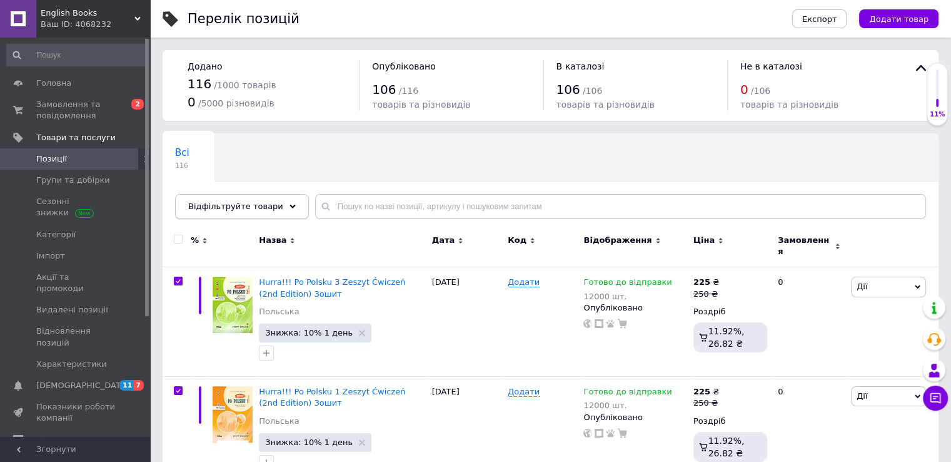
checkbox input "true"
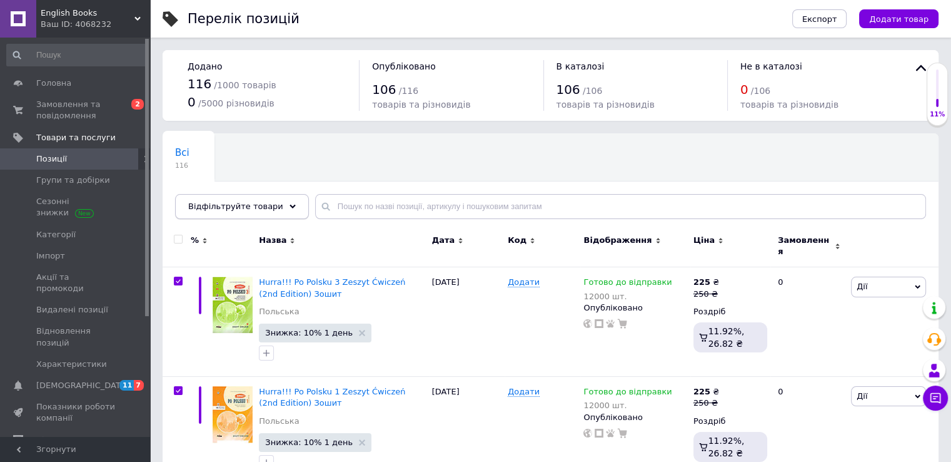
checkbox input "true"
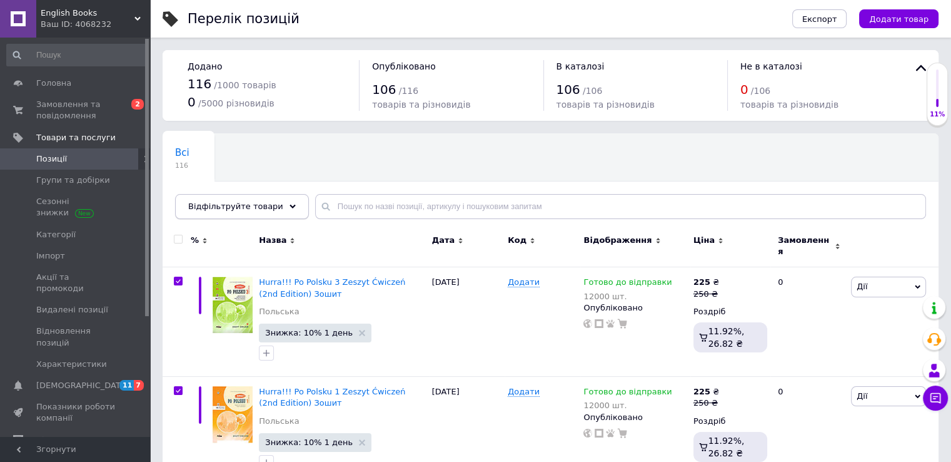
checkbox input "true"
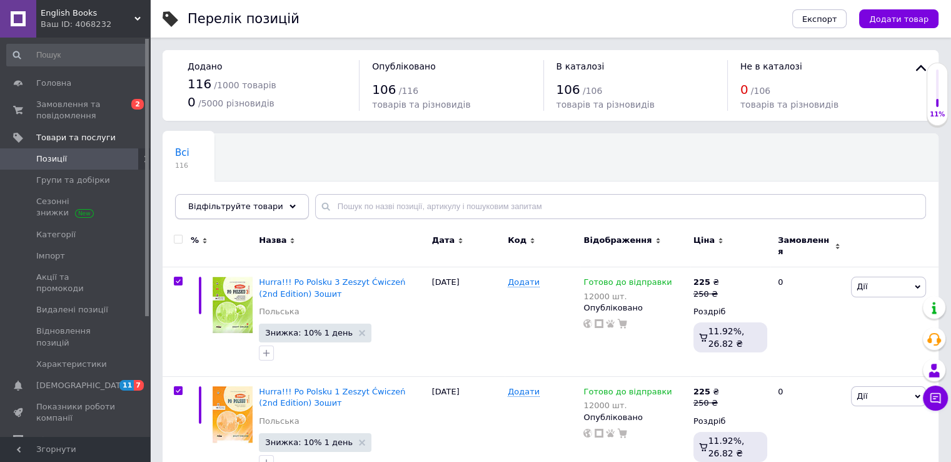
checkbox input "true"
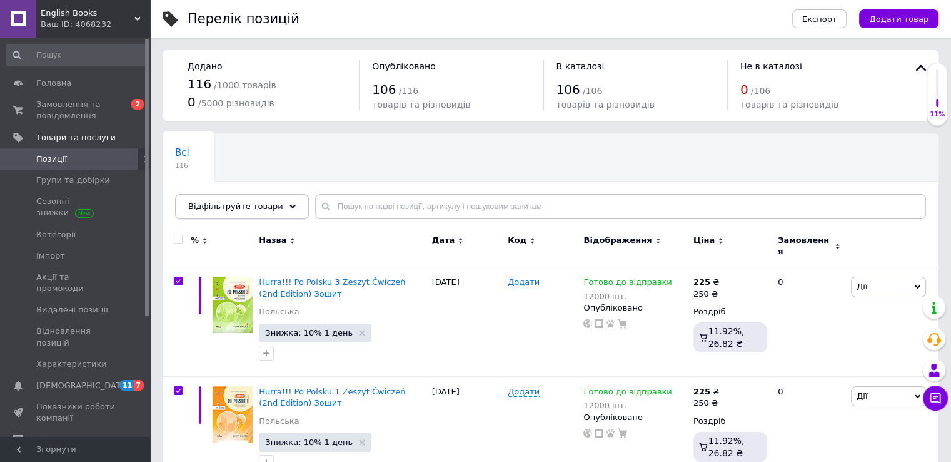
checkbox input "true"
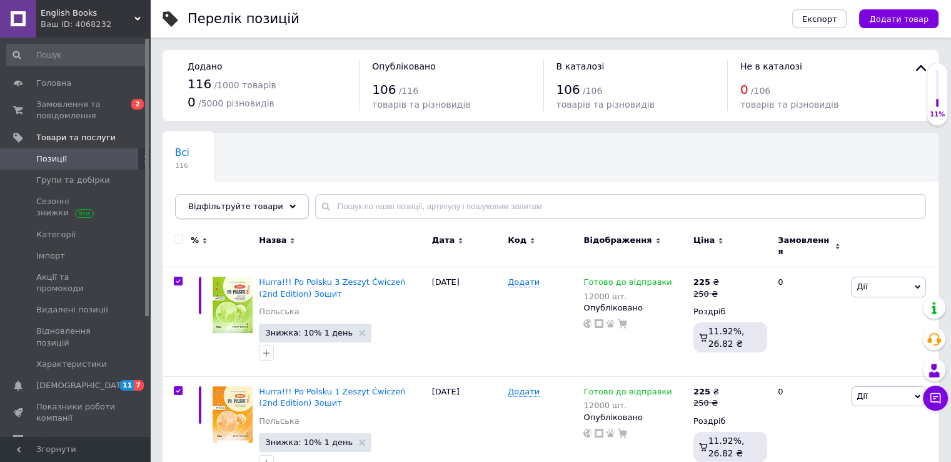
checkbox input "true"
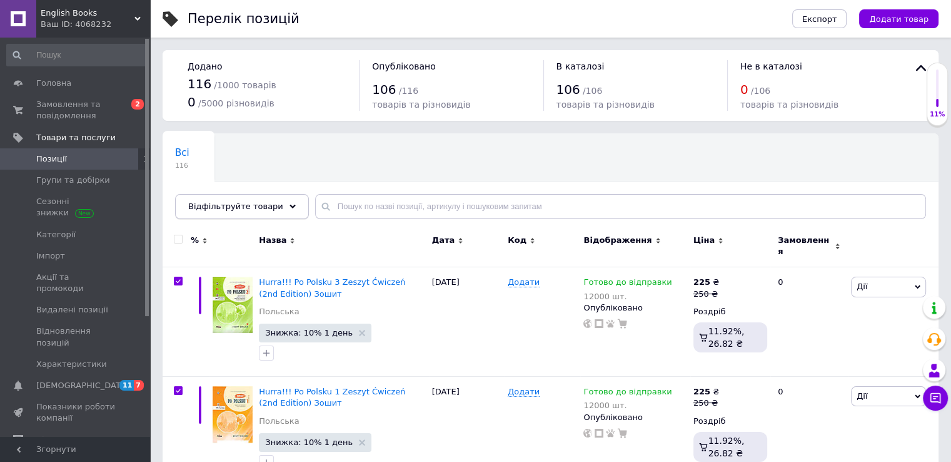
checkbox input "true"
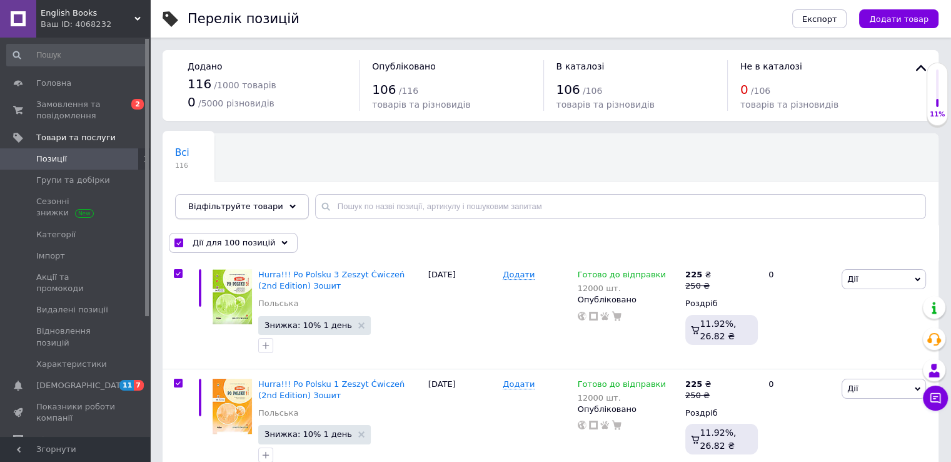
click at [290, 205] on use at bounding box center [293, 207] width 6 height 4
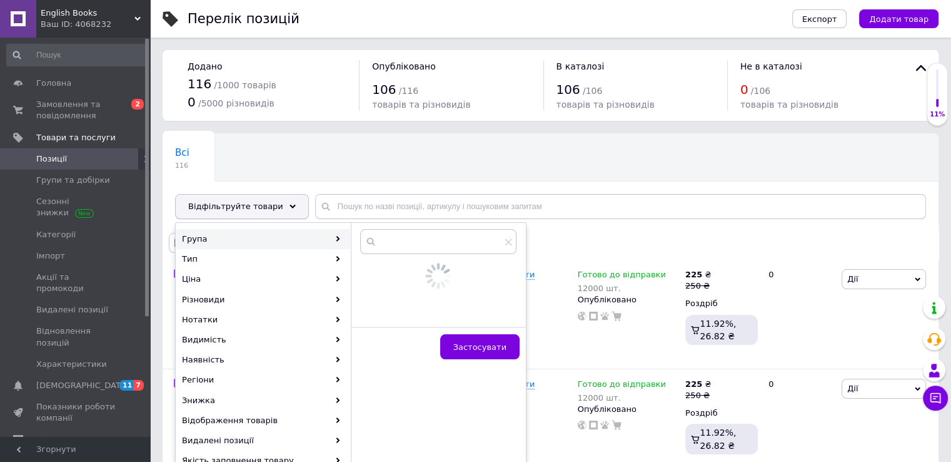
click at [246, 204] on span "Відфільтруйте товари" at bounding box center [235, 205] width 95 height 9
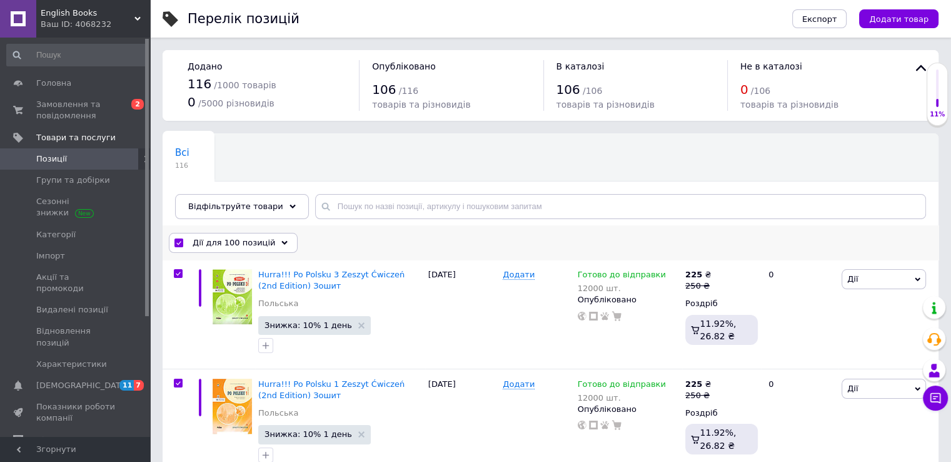
click at [213, 241] on span "Дії для 100 позицій" at bounding box center [234, 242] width 83 height 11
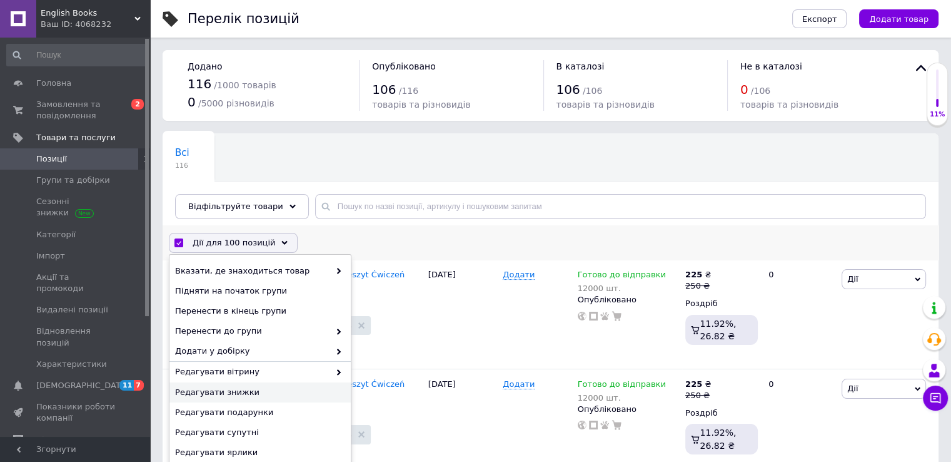
click at [233, 391] on span "Редагувати знижки" at bounding box center [258, 392] width 167 height 11
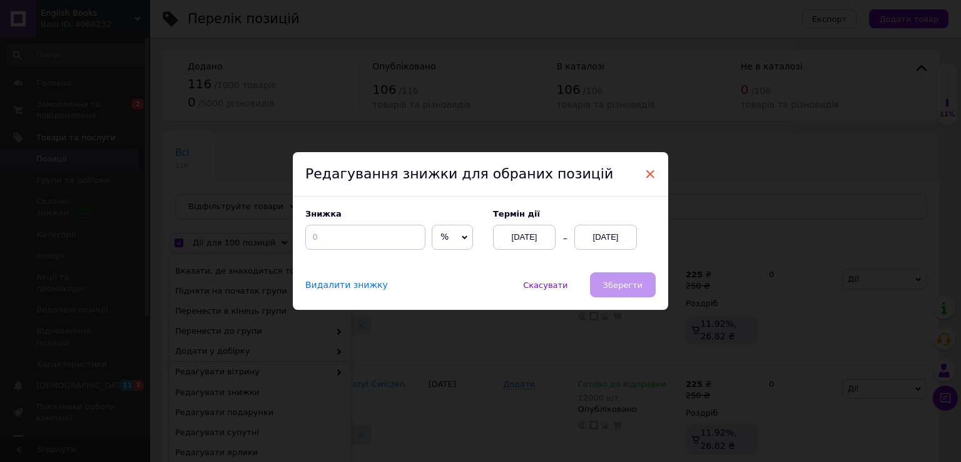
click at [651, 174] on span "×" at bounding box center [649, 173] width 11 height 21
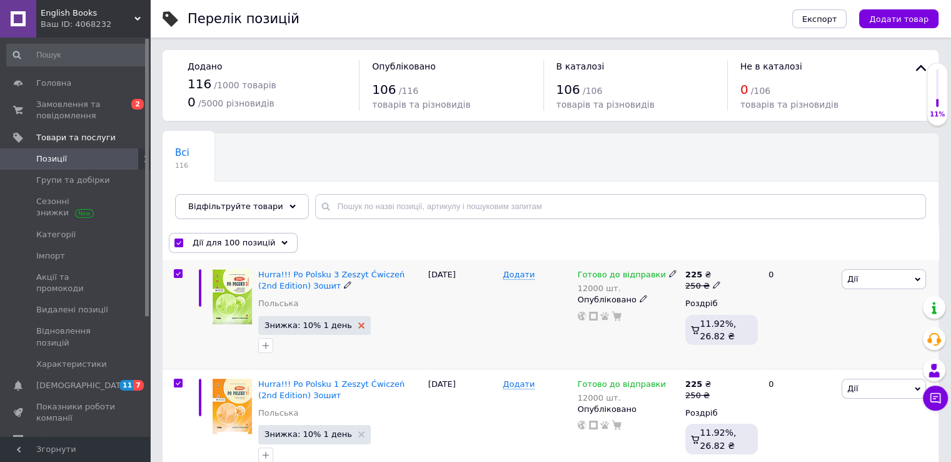
click at [358, 325] on use at bounding box center [361, 325] width 6 height 6
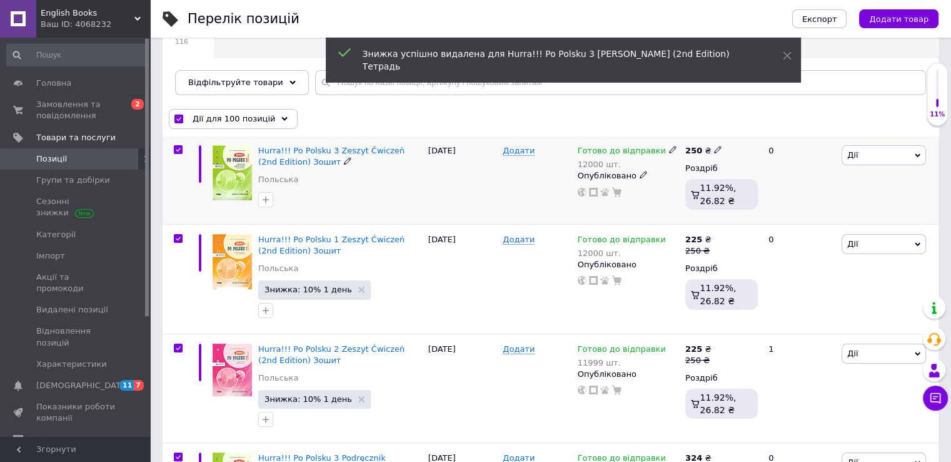
scroll to position [125, 0]
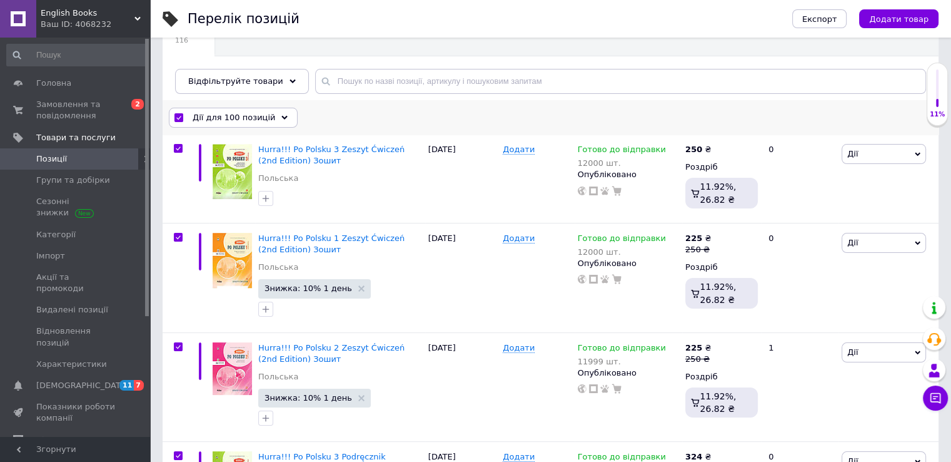
click at [213, 120] on span "Дії для 100 позицій" at bounding box center [234, 117] width 83 height 11
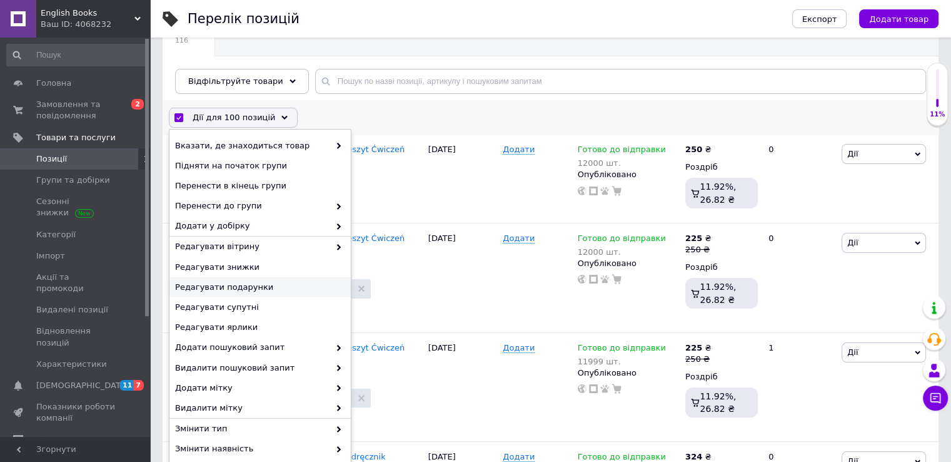
scroll to position [78, 0]
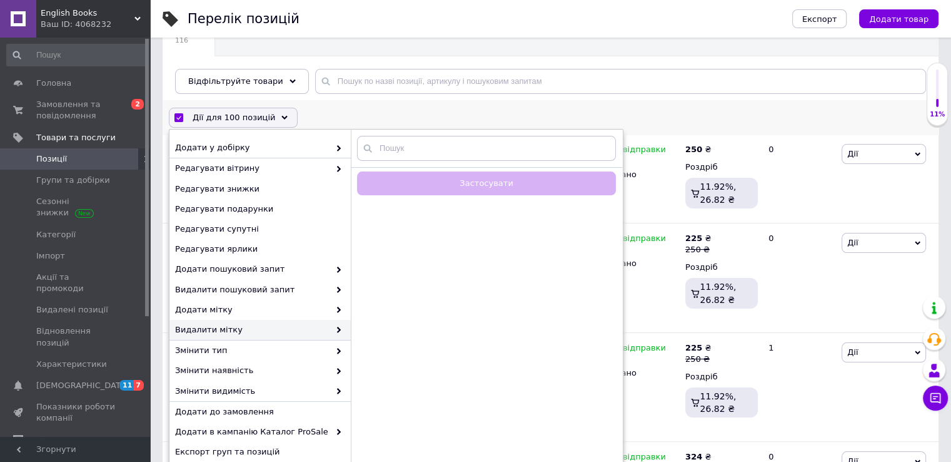
click at [302, 328] on span "Видалити мітку" at bounding box center [252, 329] width 154 height 11
click at [388, 151] on input "text" at bounding box center [486, 148] width 259 height 25
type input "з"
click at [398, 151] on input "з" at bounding box center [486, 148] width 259 height 25
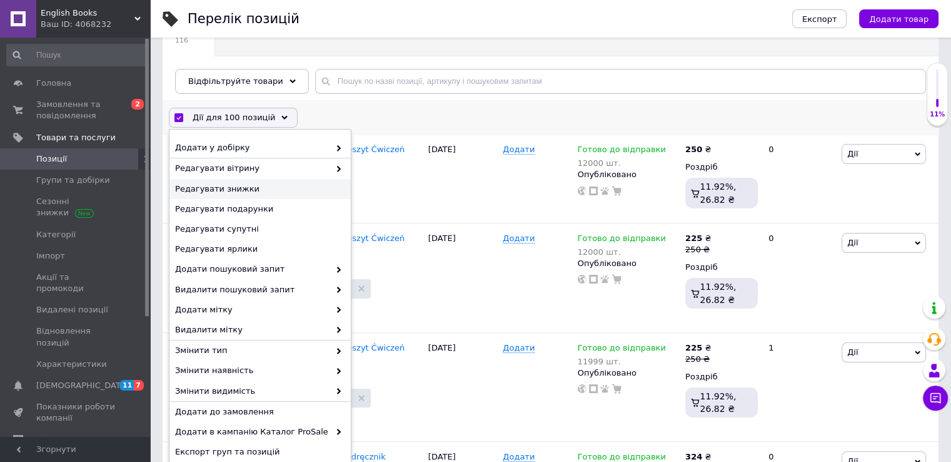
click at [237, 188] on span "Редагувати знижки" at bounding box center [258, 188] width 167 height 11
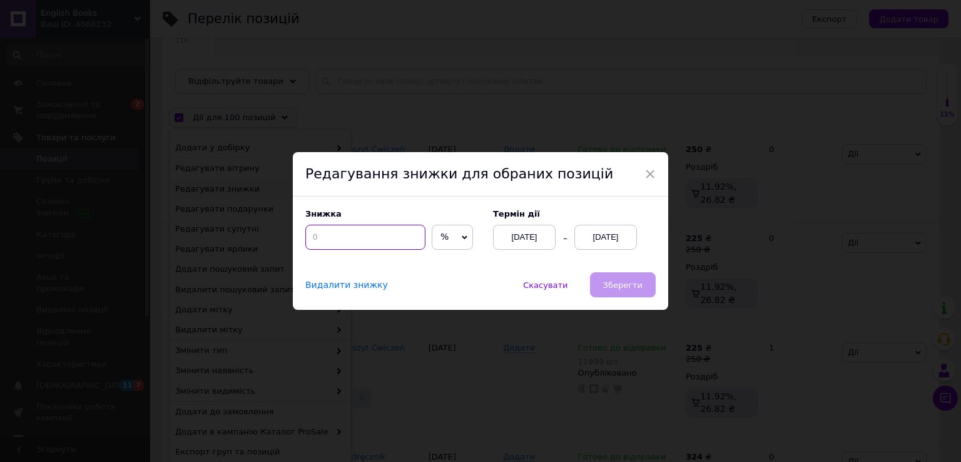
click at [319, 232] on input at bounding box center [365, 237] width 120 height 25
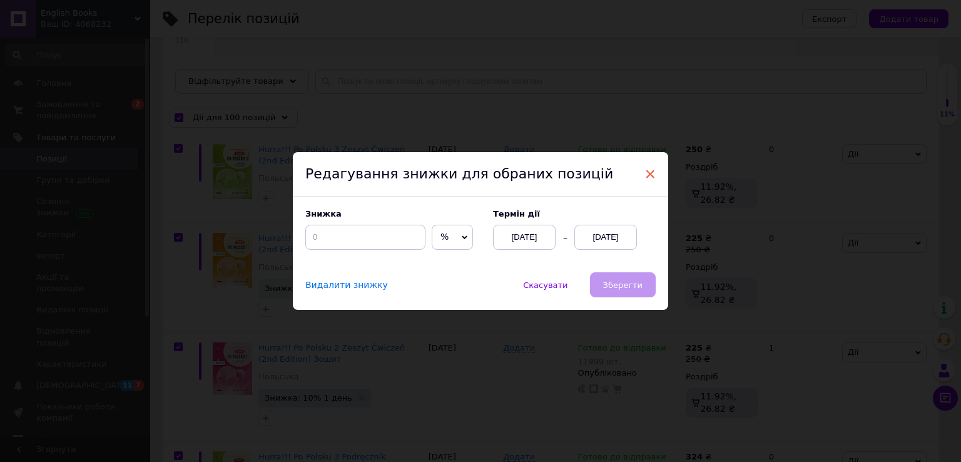
click at [647, 173] on span "×" at bounding box center [649, 173] width 11 height 21
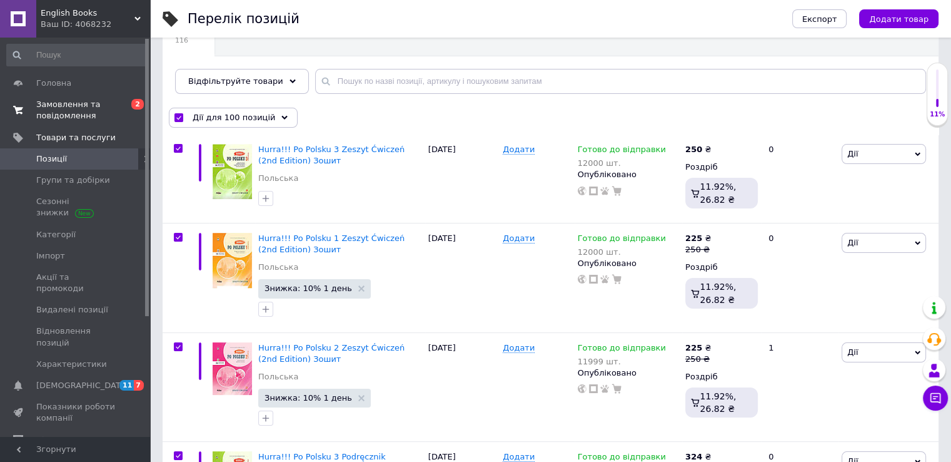
click at [68, 109] on span "Замовлення та повідомлення" at bounding box center [75, 110] width 79 height 23
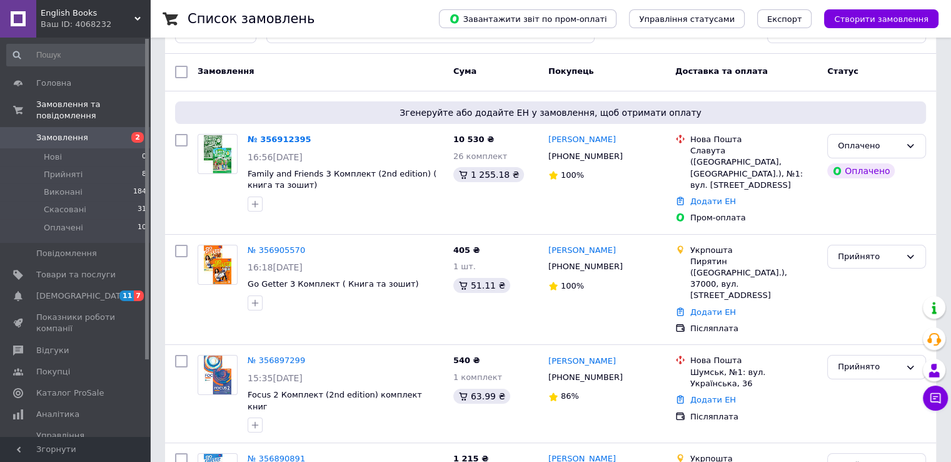
scroll to position [125, 0]
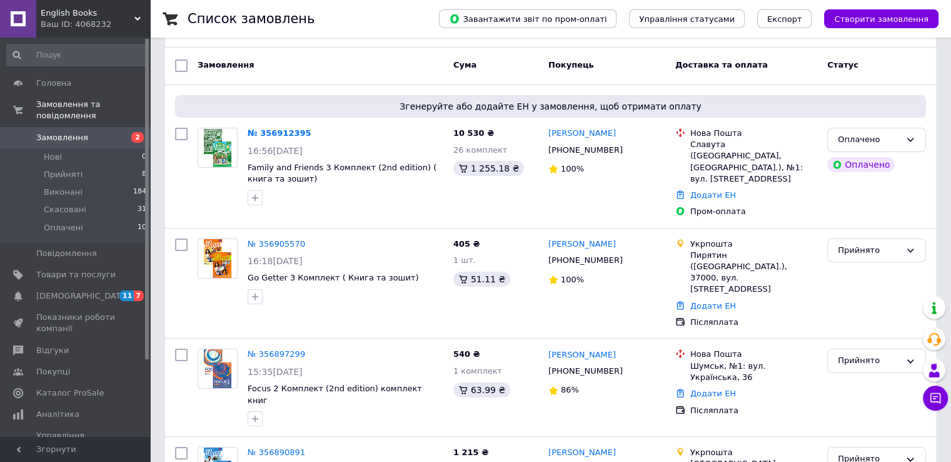
click at [59, 132] on span "Замовлення" at bounding box center [62, 137] width 52 height 11
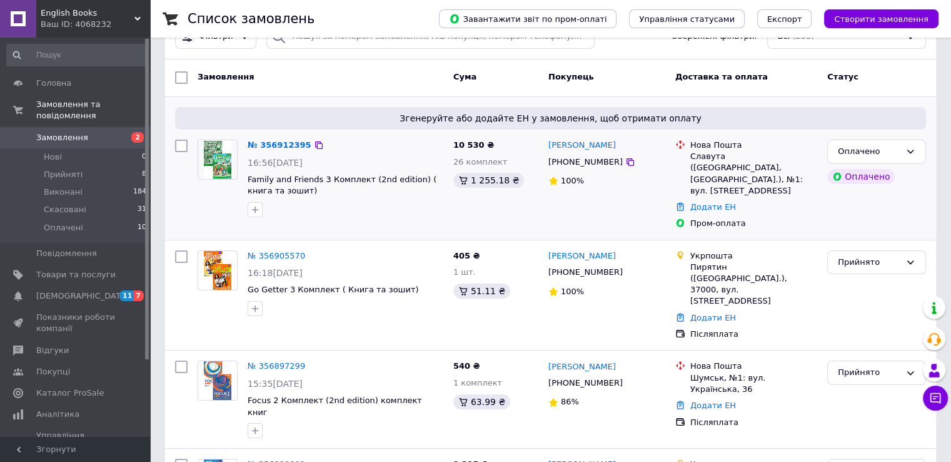
scroll to position [125, 0]
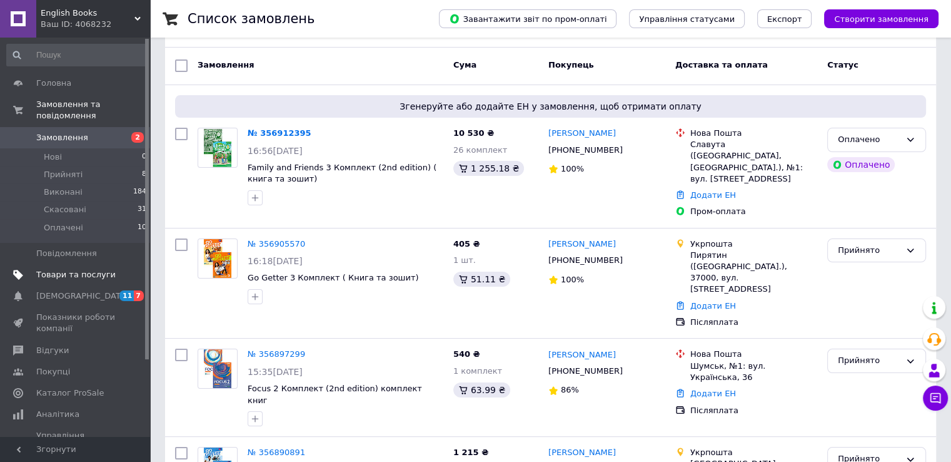
click at [79, 269] on span "Товари та послуги" at bounding box center [75, 274] width 79 height 11
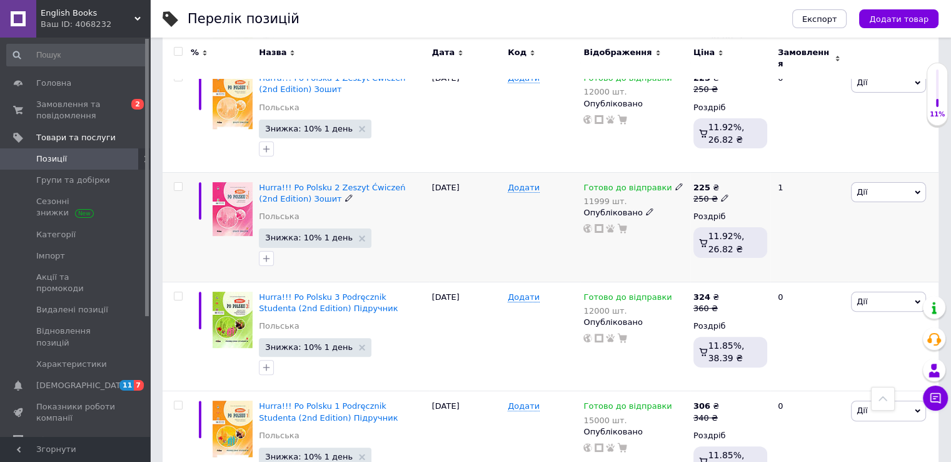
scroll to position [250, 0]
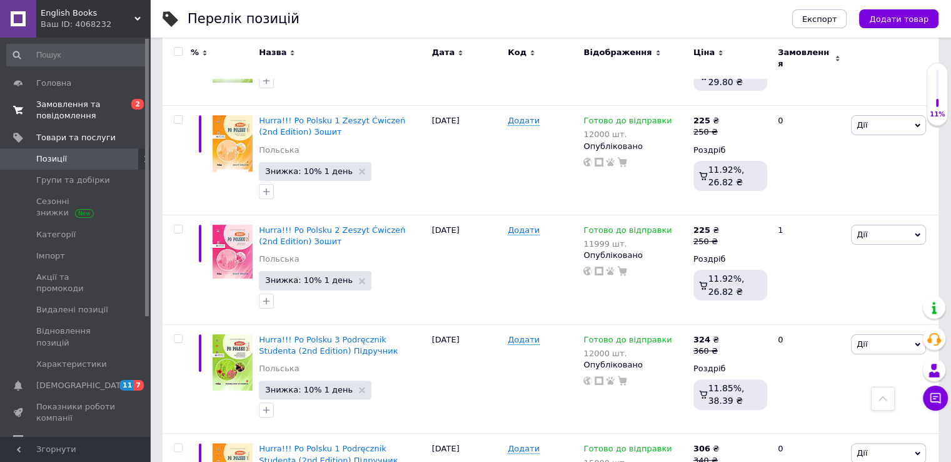
click at [58, 118] on span "Замовлення та повідомлення" at bounding box center [75, 110] width 79 height 23
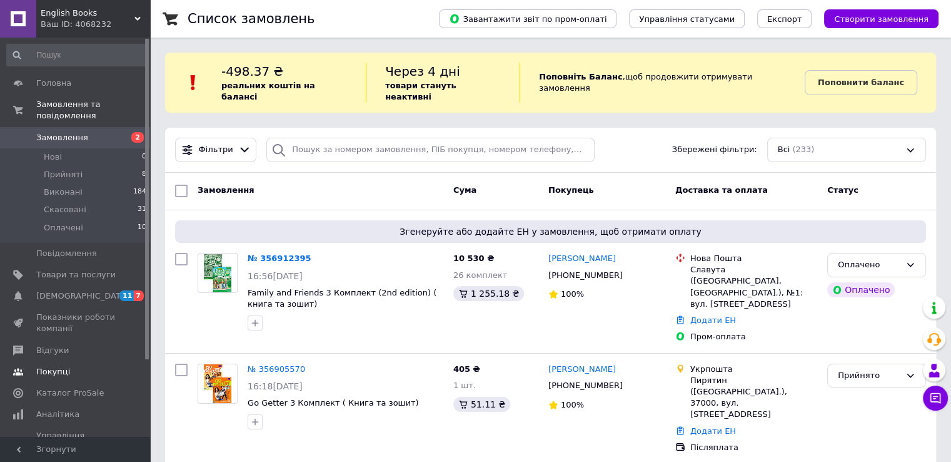
click at [37, 345] on span "Відгуки" at bounding box center [52, 350] width 33 height 11
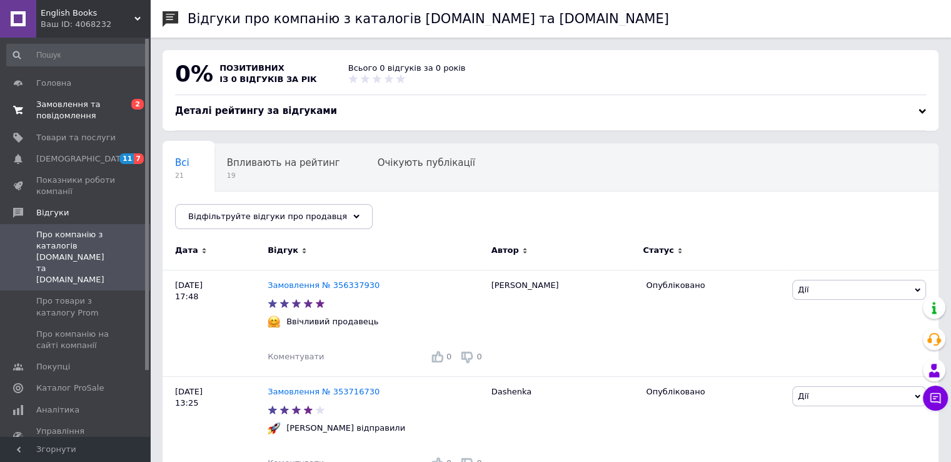
click at [66, 104] on span "Замовлення та повідомлення" at bounding box center [75, 110] width 79 height 23
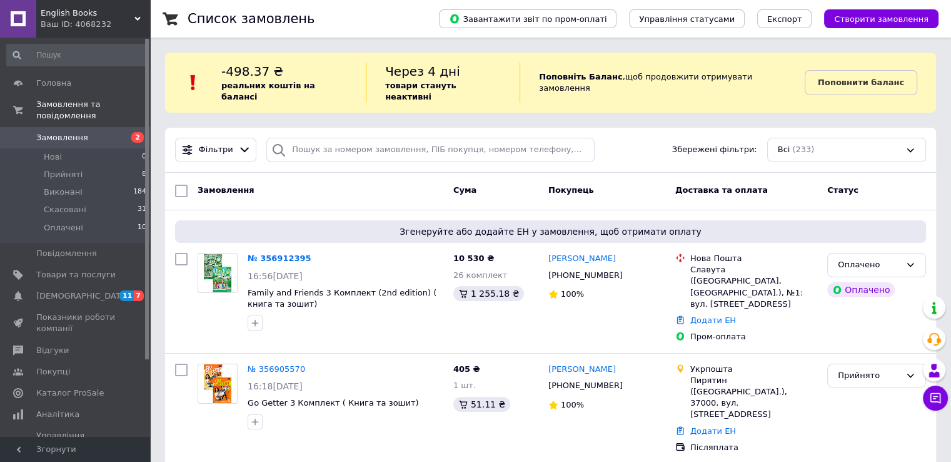
click at [65, 132] on span "Замовлення" at bounding box center [62, 137] width 52 height 11
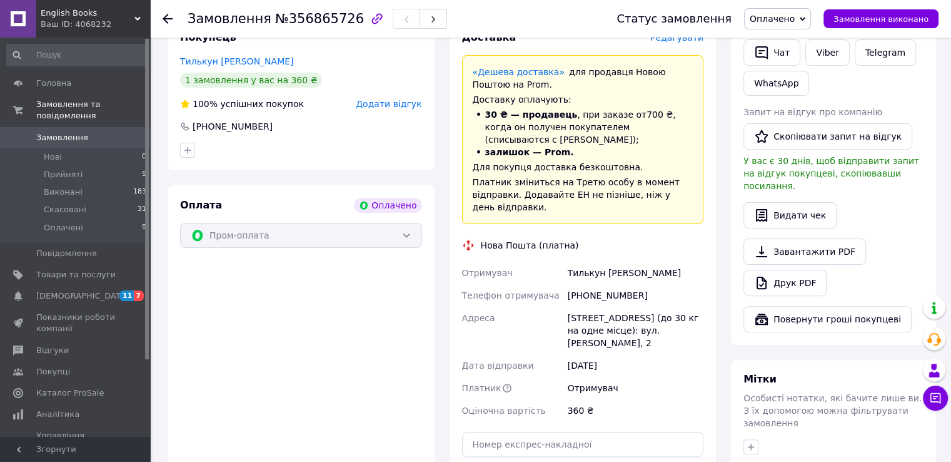
scroll to position [500, 0]
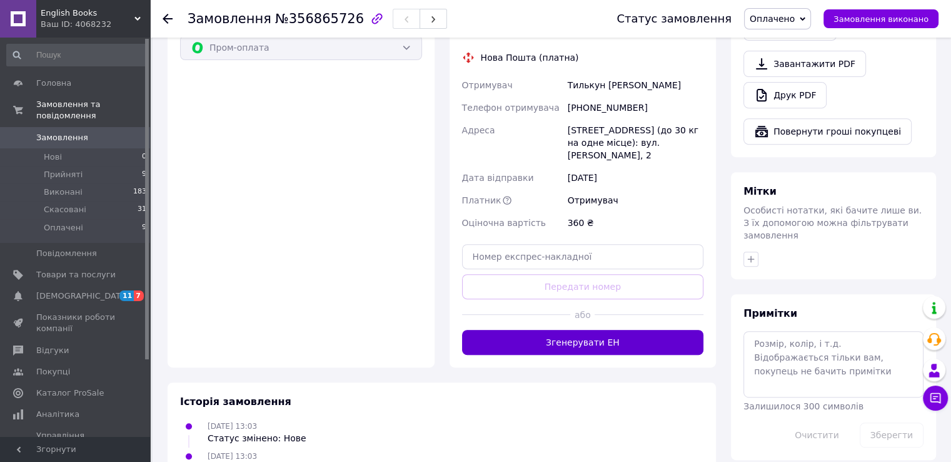
click at [525, 330] on button "Згенерувати ЕН" at bounding box center [583, 342] width 242 height 25
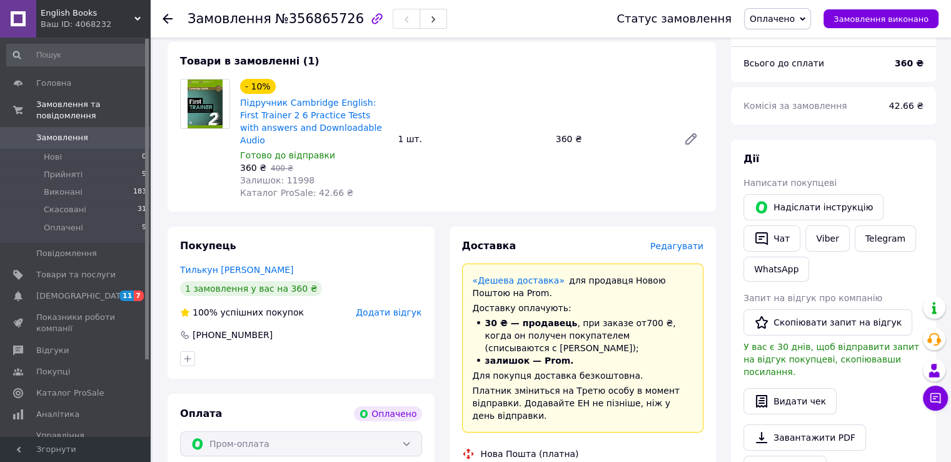
scroll to position [0, 0]
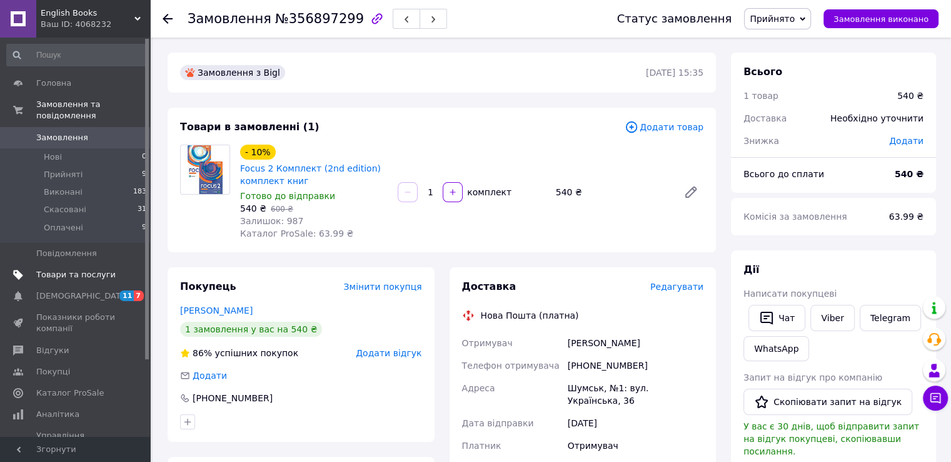
click at [76, 269] on span "Товари та послуги" at bounding box center [75, 274] width 79 height 11
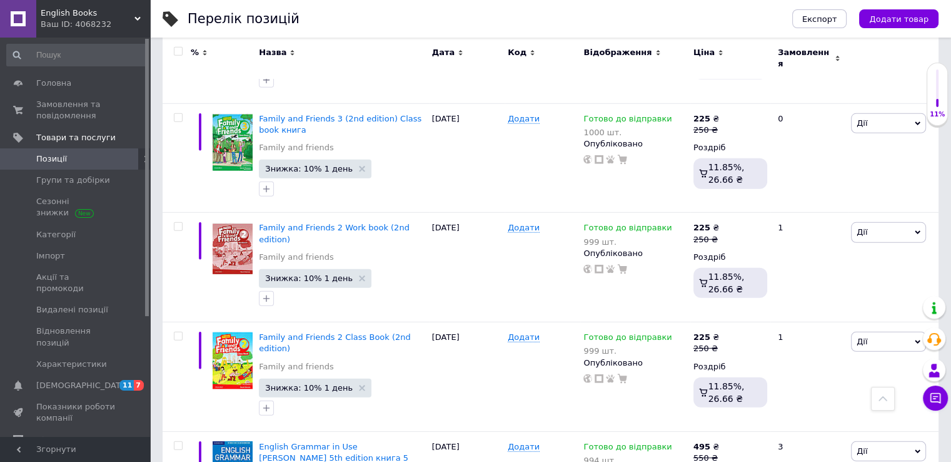
scroll to position [8444, 0]
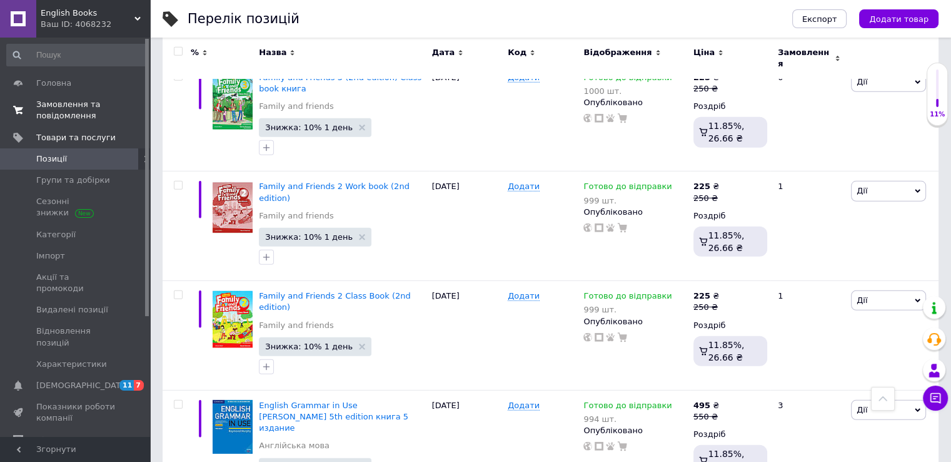
click at [74, 110] on span "Замовлення та повідомлення" at bounding box center [75, 110] width 79 height 23
